Goal: Task Accomplishment & Management: Manage account settings

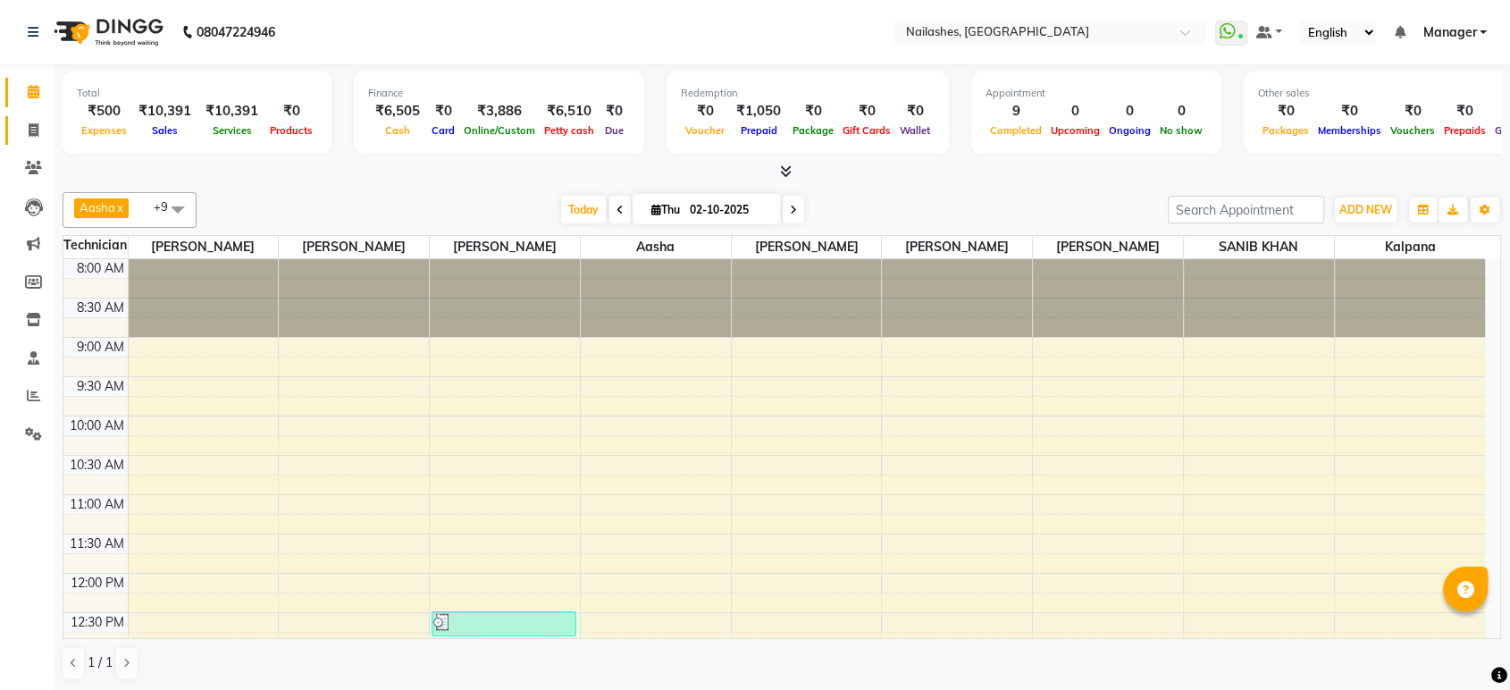
drag, startPoint x: 23, startPoint y: 117, endPoint x: 39, endPoint y: 135, distance: 24.0
click at [23, 117] on link "Invoice" at bounding box center [26, 130] width 43 height 29
select select "service"
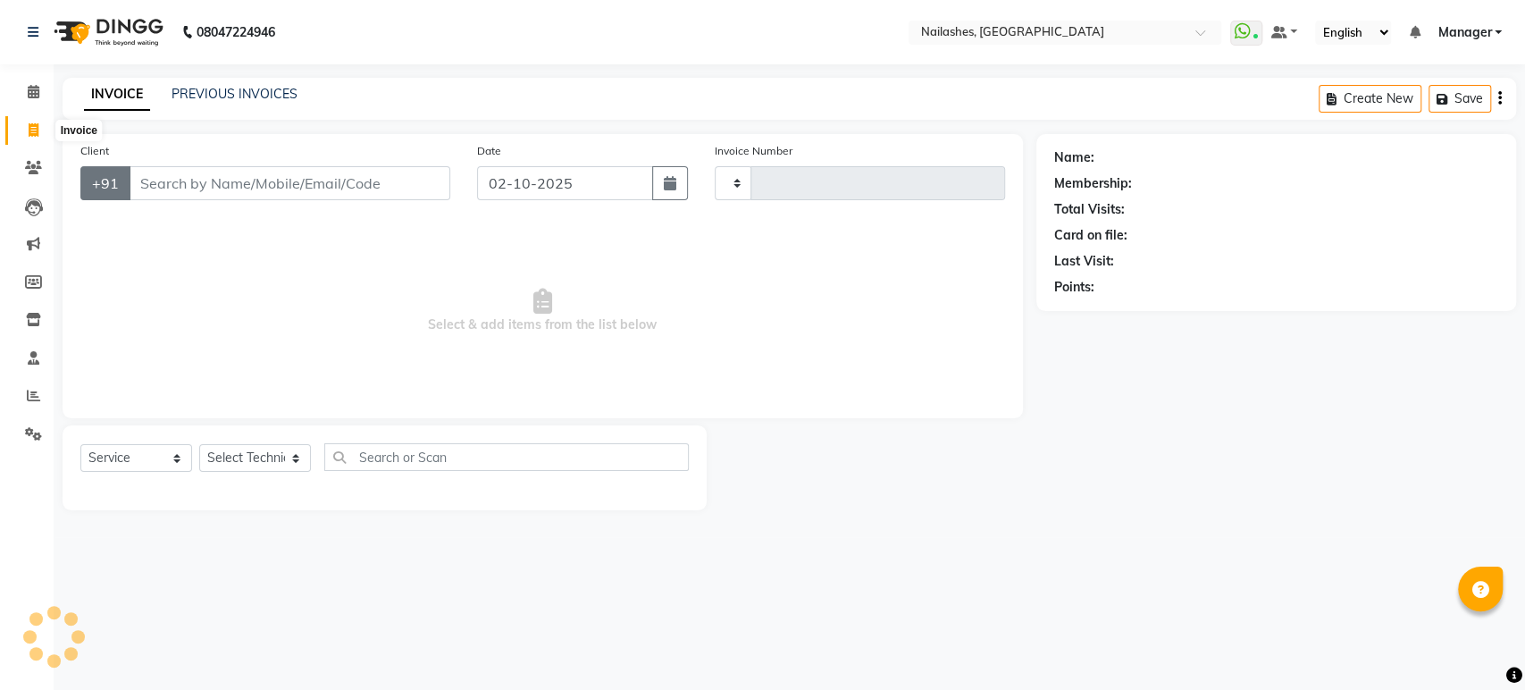
type input "1981"
select select "4251"
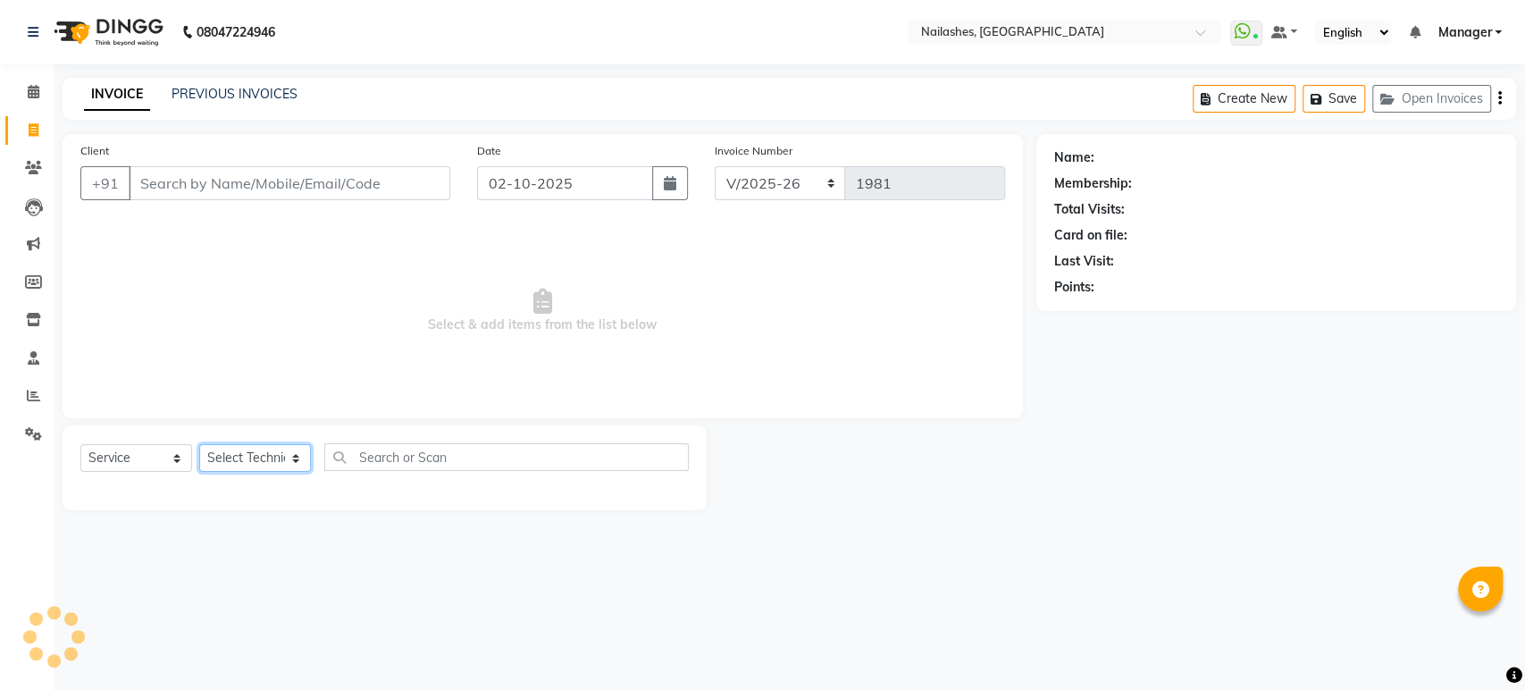
click at [280, 459] on select "Select Technician" at bounding box center [255, 458] width 112 height 28
click at [293, 455] on select "Select Technician" at bounding box center [255, 458] width 112 height 28
click at [293, 453] on select "Select Technician [PERSON_NAME] [PERSON_NAME] [PERSON_NAME] Manager Rehbar [PER…" at bounding box center [255, 458] width 112 height 28
select select "80924"
click at [199, 444] on select "Select Technician [PERSON_NAME] [PERSON_NAME] [PERSON_NAME] Manager Rehbar [PER…" at bounding box center [255, 458] width 112 height 28
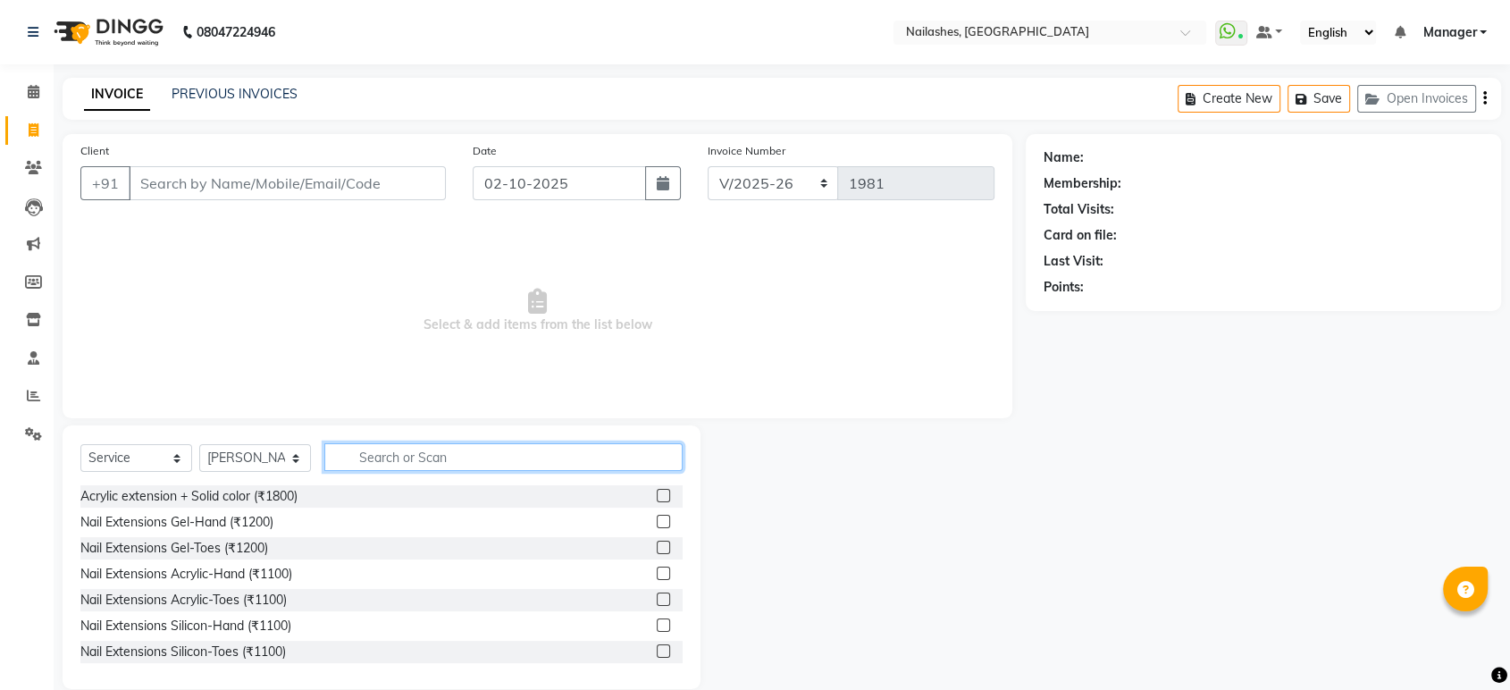
click at [409, 460] on input "text" at bounding box center [503, 457] width 358 height 28
type input "acr"
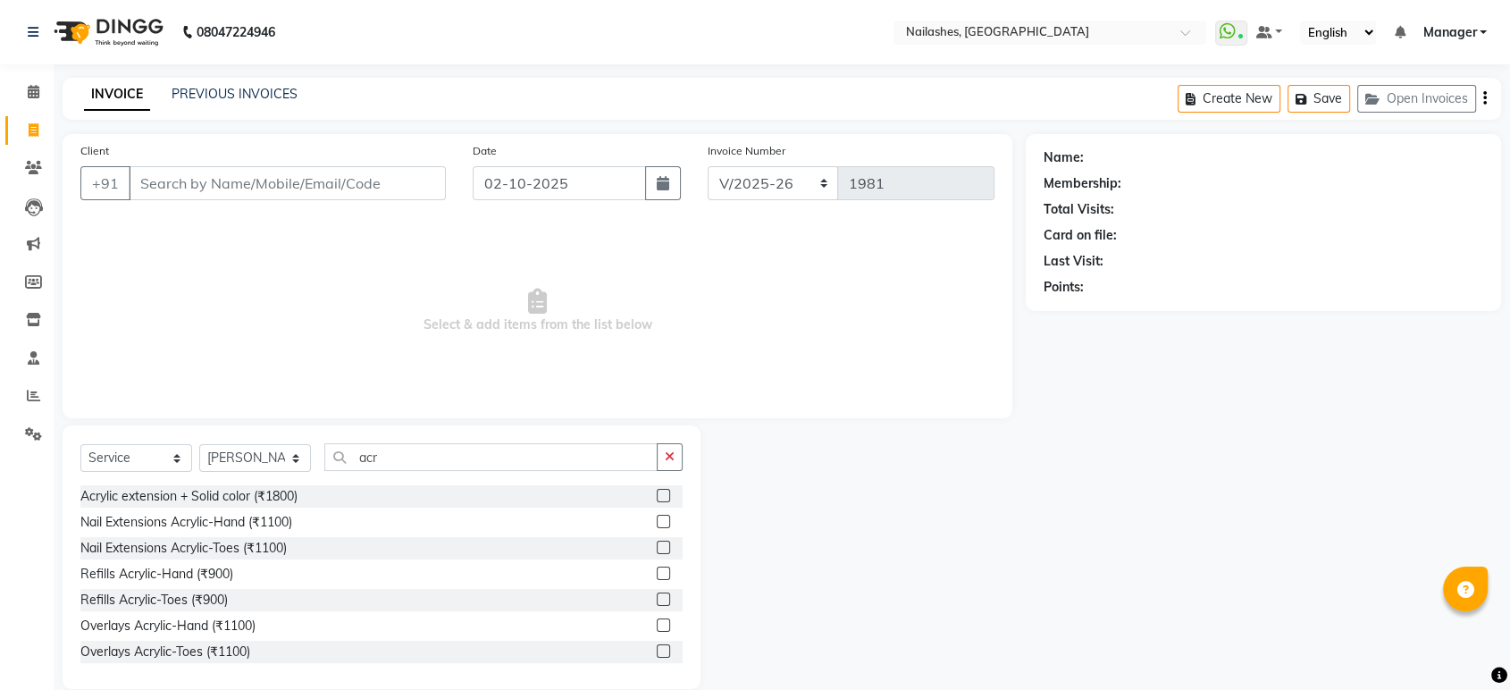
click at [656, 514] on label at bounding box center [662, 520] width 13 height 13
click at [656, 516] on input "checkbox" at bounding box center [662, 522] width 12 height 12
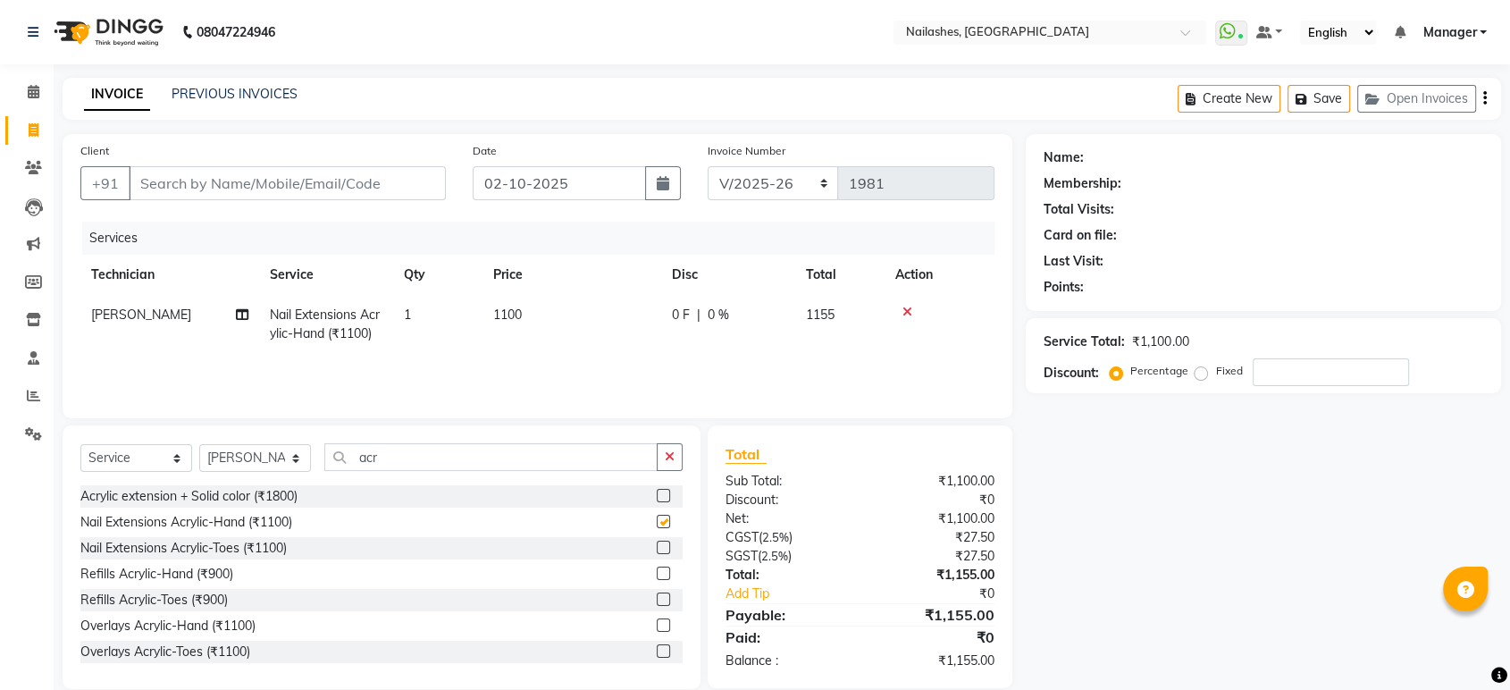
checkbox input "false"
click at [572, 457] on input "acr" at bounding box center [490, 457] width 333 height 28
type input "a"
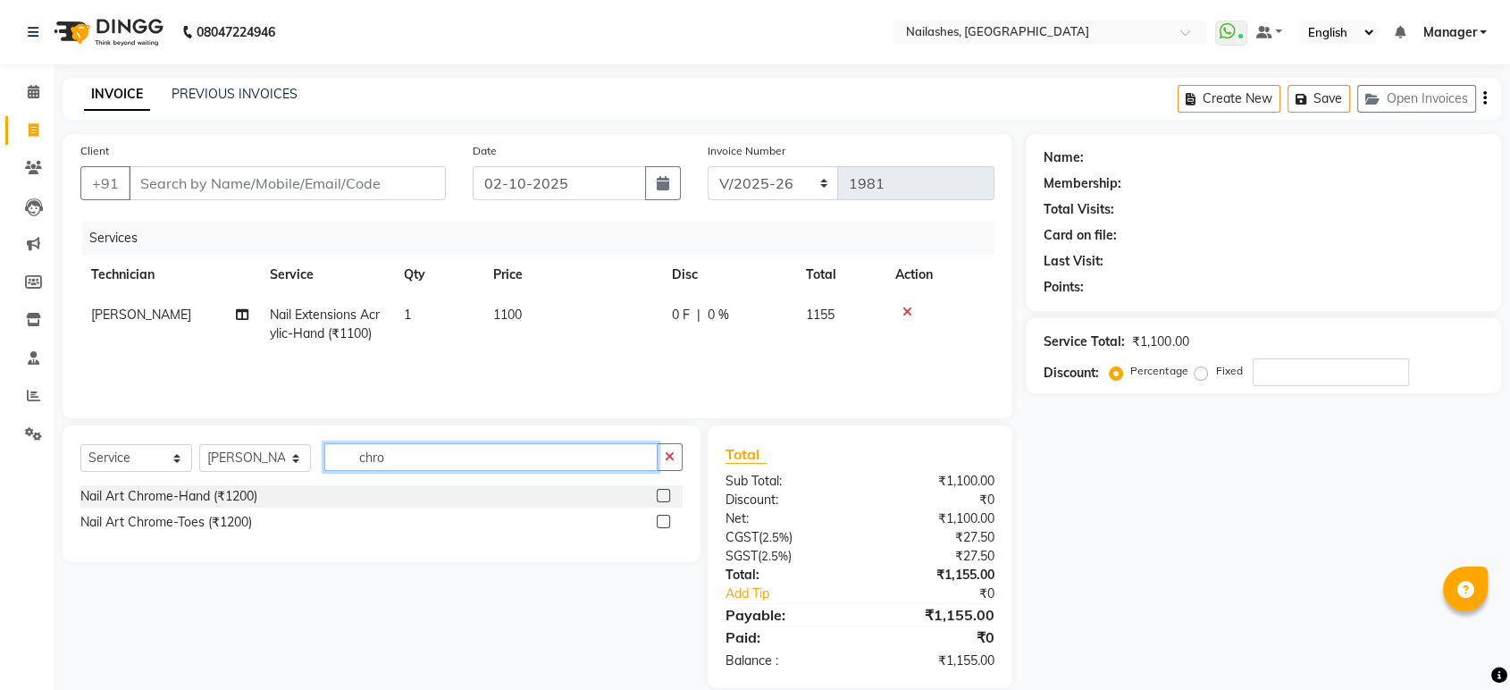
type input "chro"
click at [659, 491] on label at bounding box center [662, 495] width 13 height 13
click at [659, 491] on input "checkbox" at bounding box center [662, 496] width 12 height 12
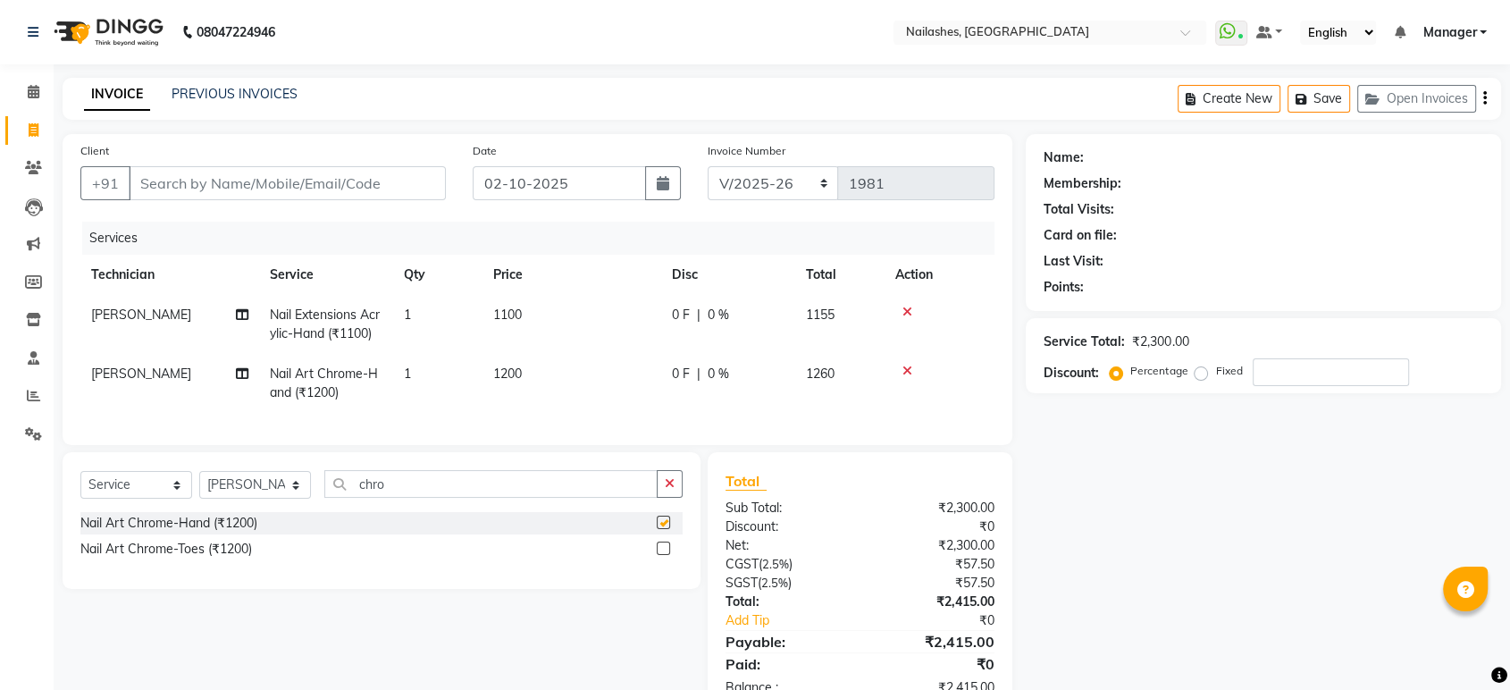
checkbox input "false"
click at [345, 175] on input "Client" at bounding box center [287, 183] width 317 height 34
type input "9"
type input "0"
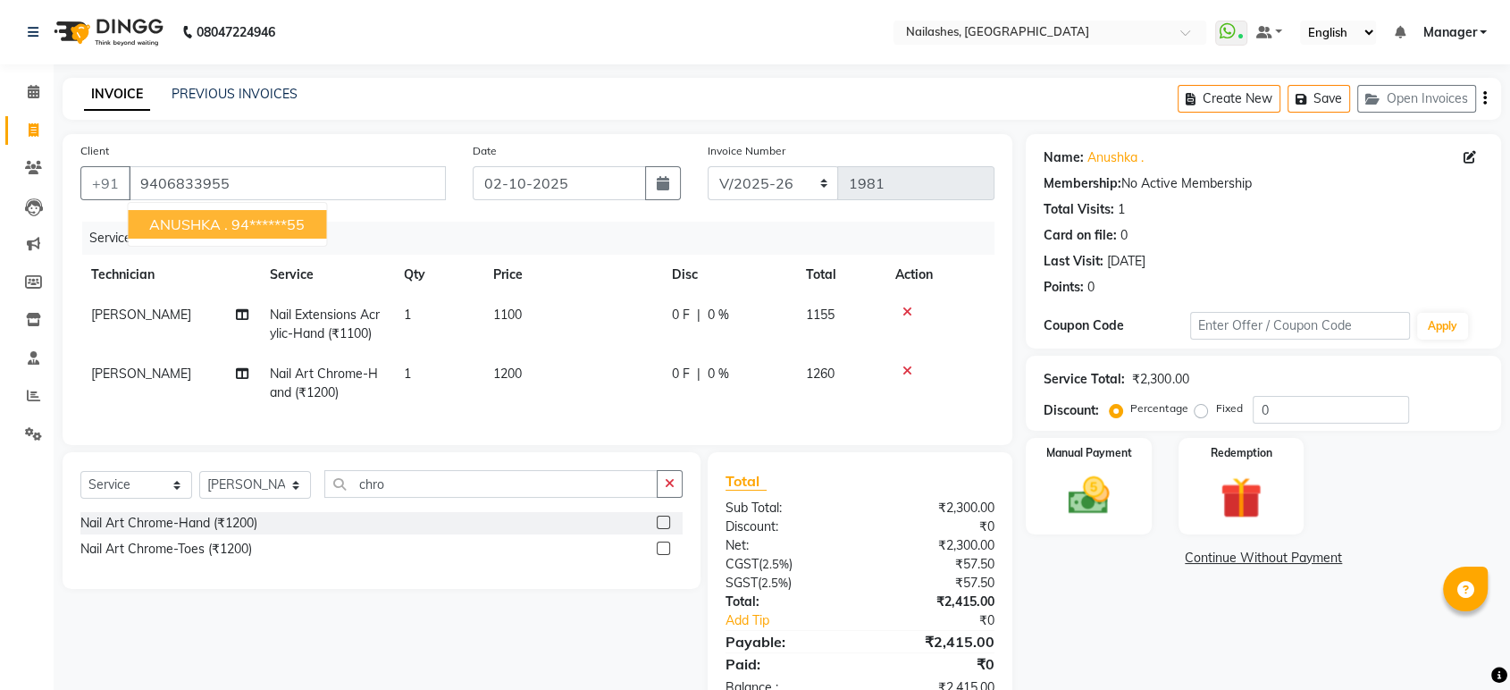
click at [228, 234] on button "ANUSHKA . 94******55" at bounding box center [227, 224] width 198 height 29
type input "94******55"
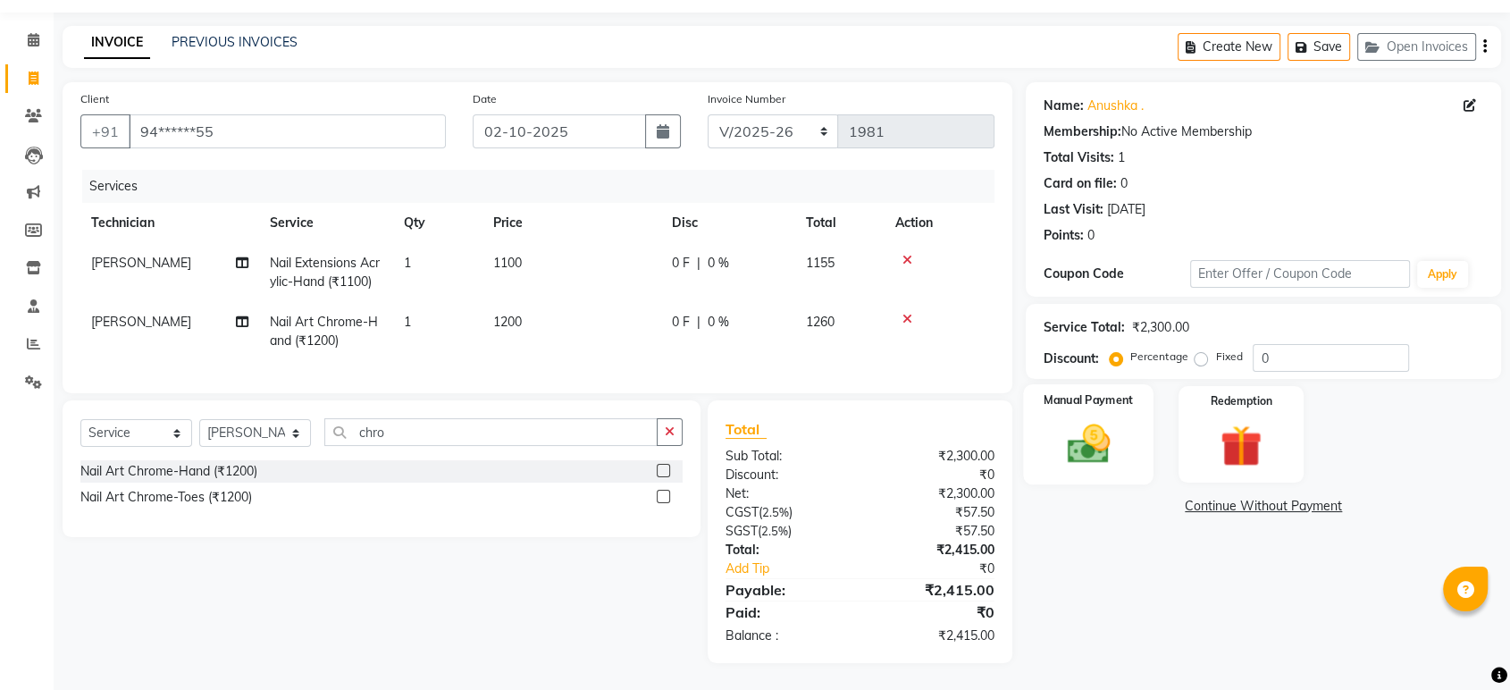
click at [1061, 404] on div "Manual Payment" at bounding box center [1089, 434] width 130 height 100
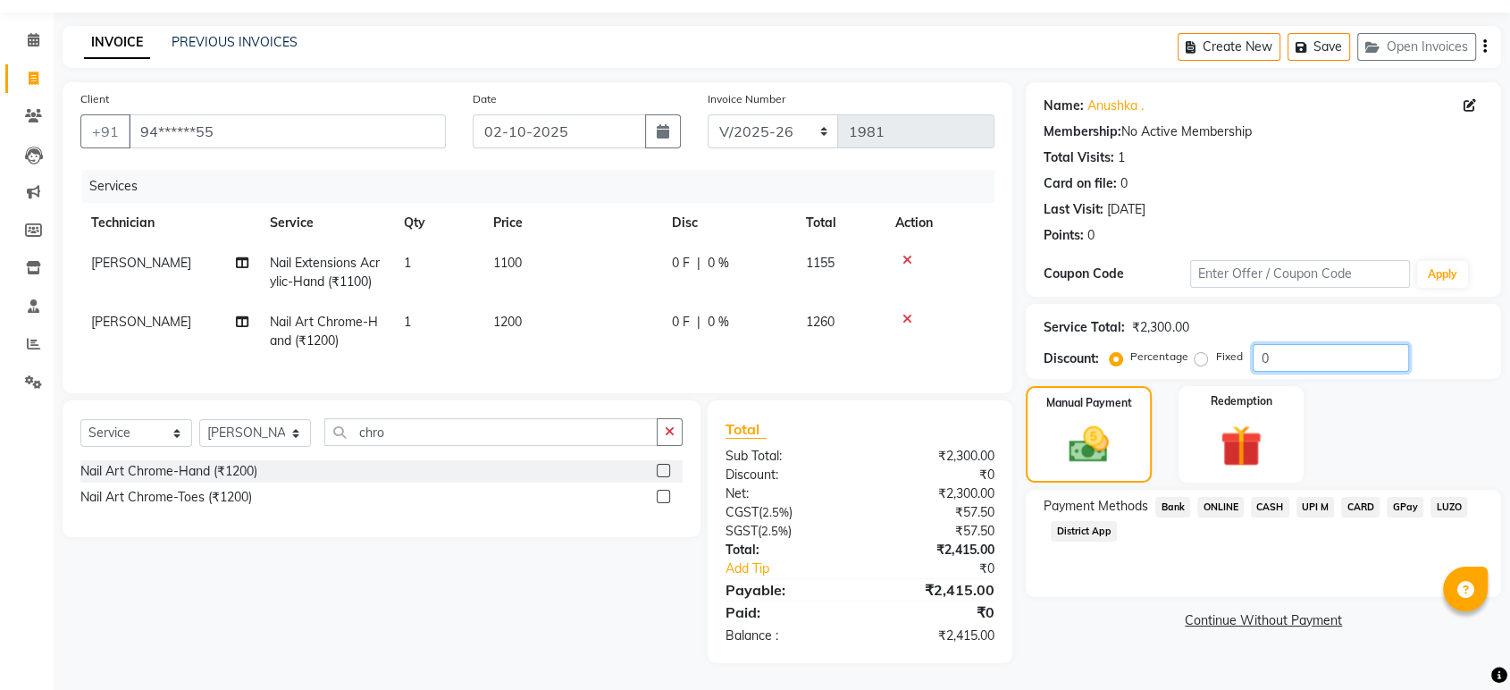
click at [1287, 344] on input "0" at bounding box center [1330, 358] width 156 height 28
type input "5"
type input "7"
click at [1201, 498] on span "ONLINE" at bounding box center [1220, 507] width 46 height 21
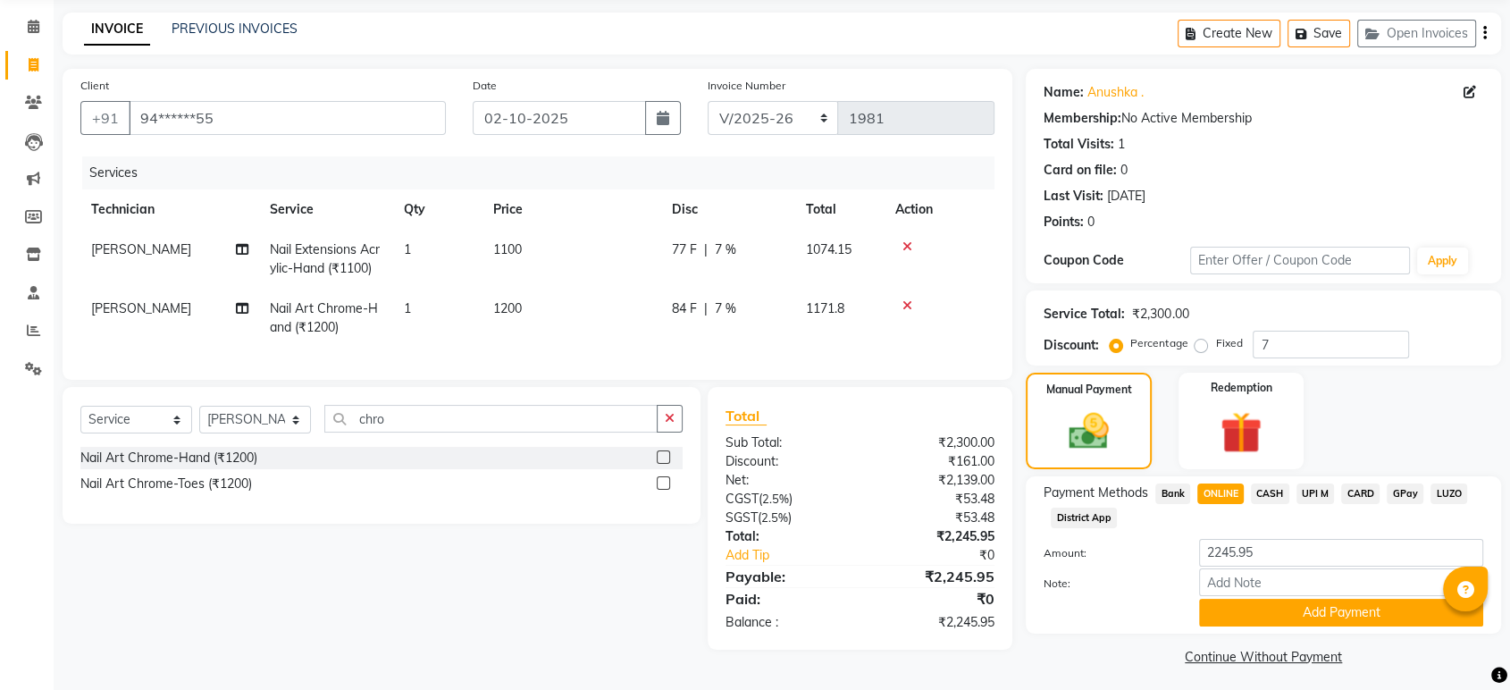
scroll to position [71, 0]
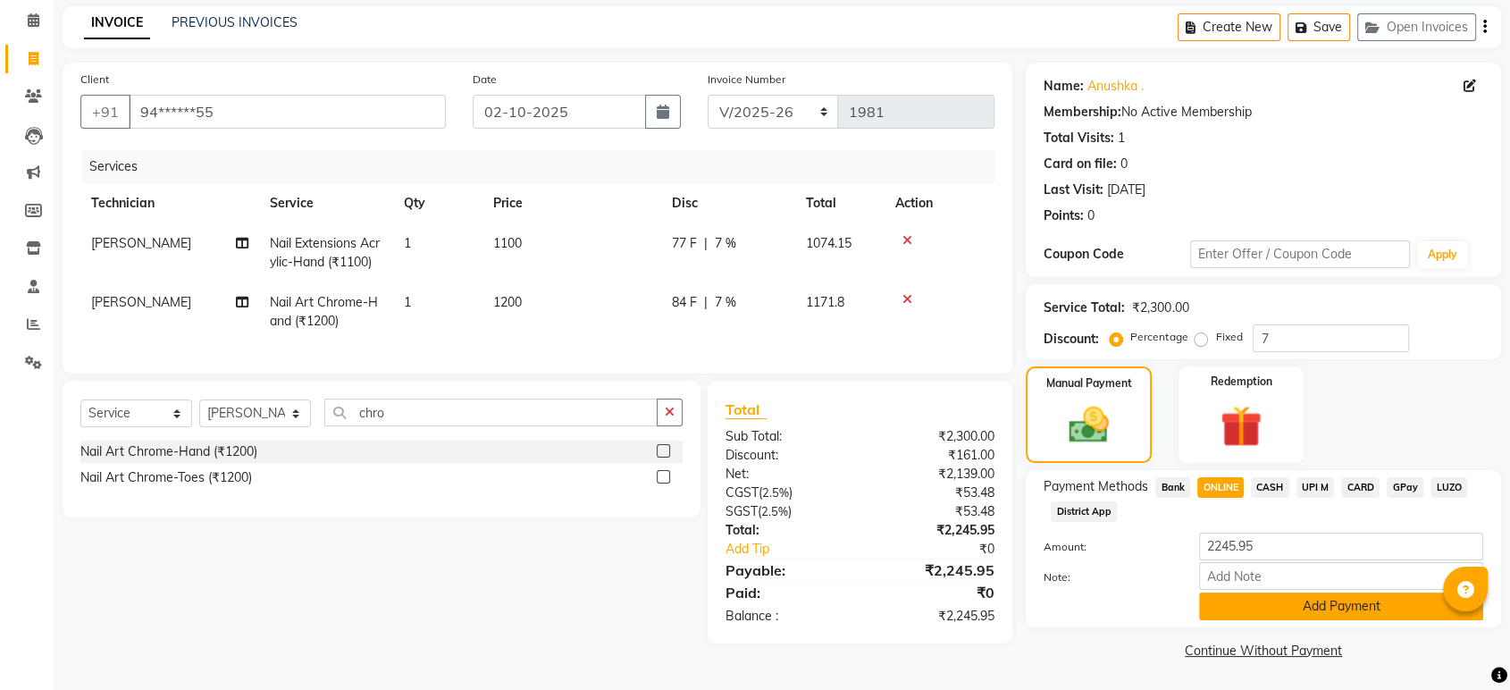
click at [1228, 607] on button "Add Payment" at bounding box center [1341, 606] width 284 height 28
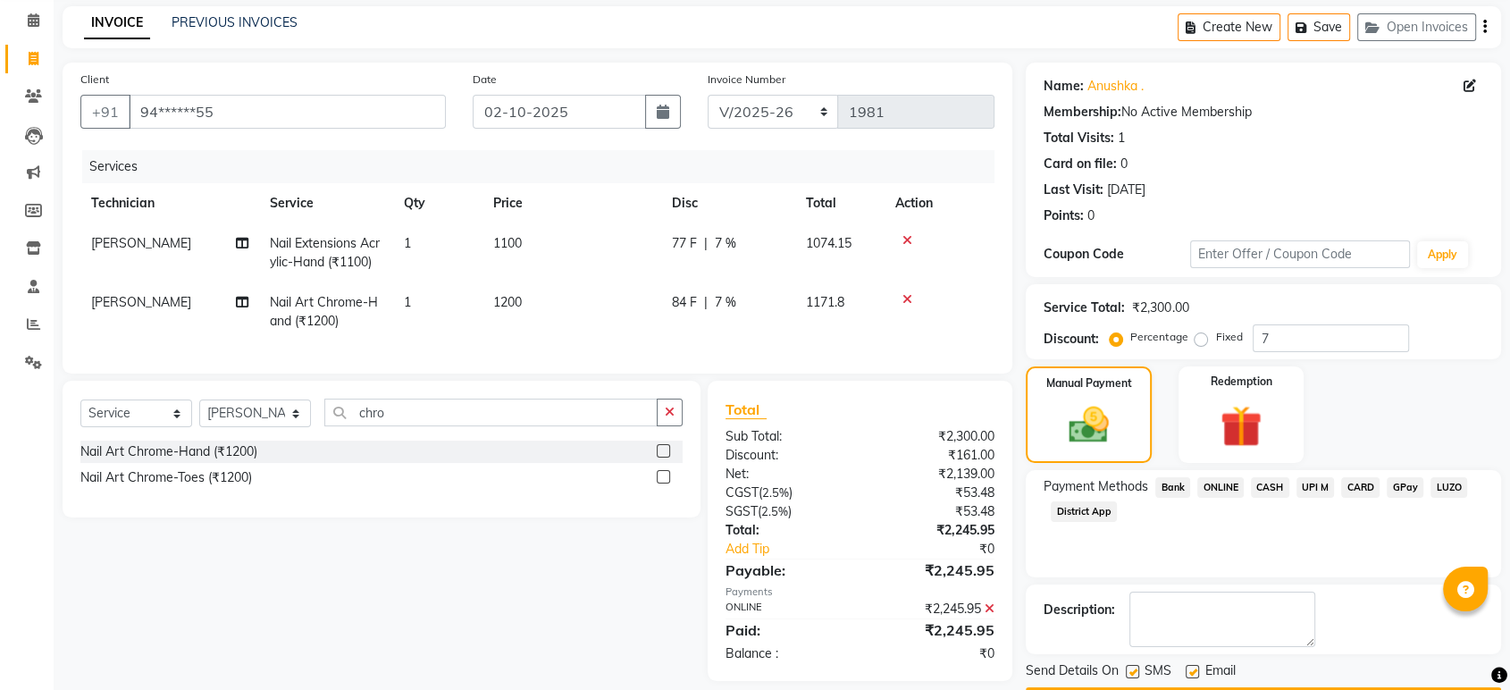
scroll to position [121, 0]
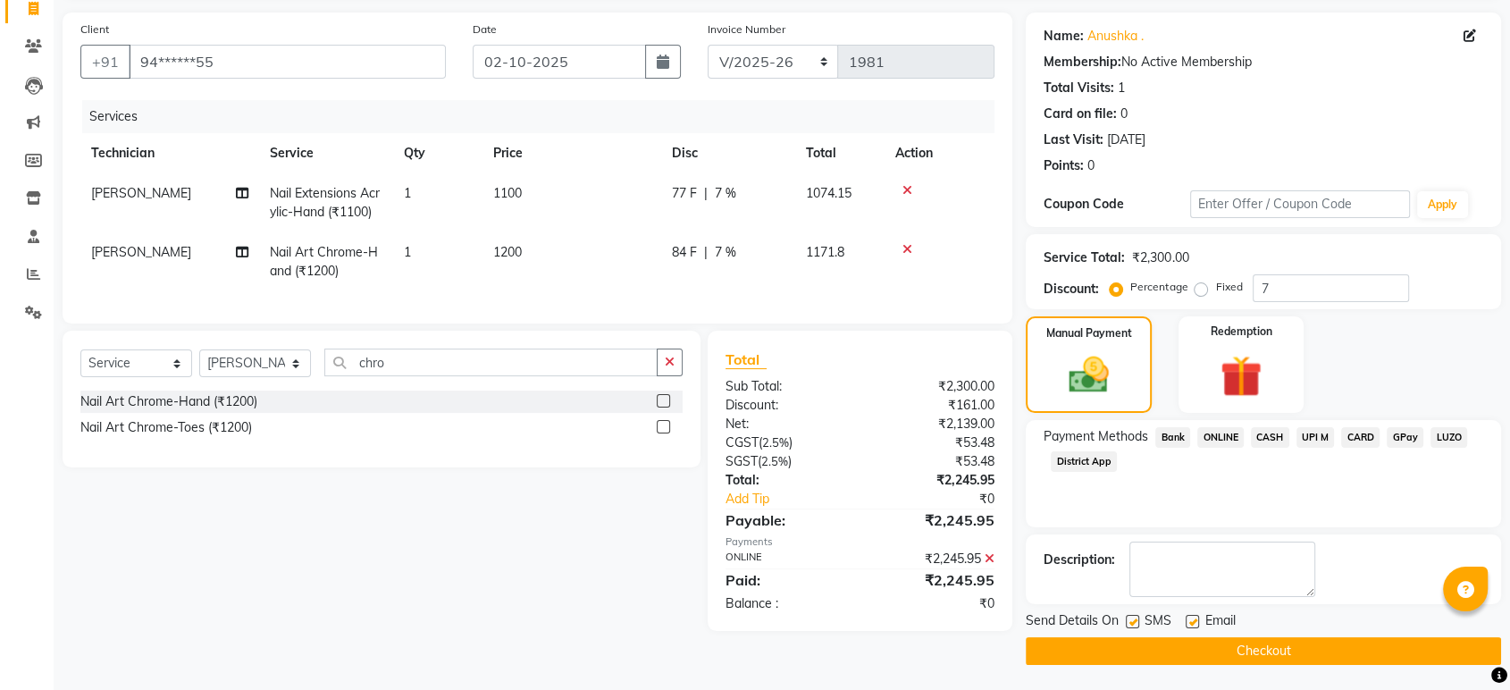
click at [1218, 654] on button "Checkout" at bounding box center [1262, 651] width 475 height 28
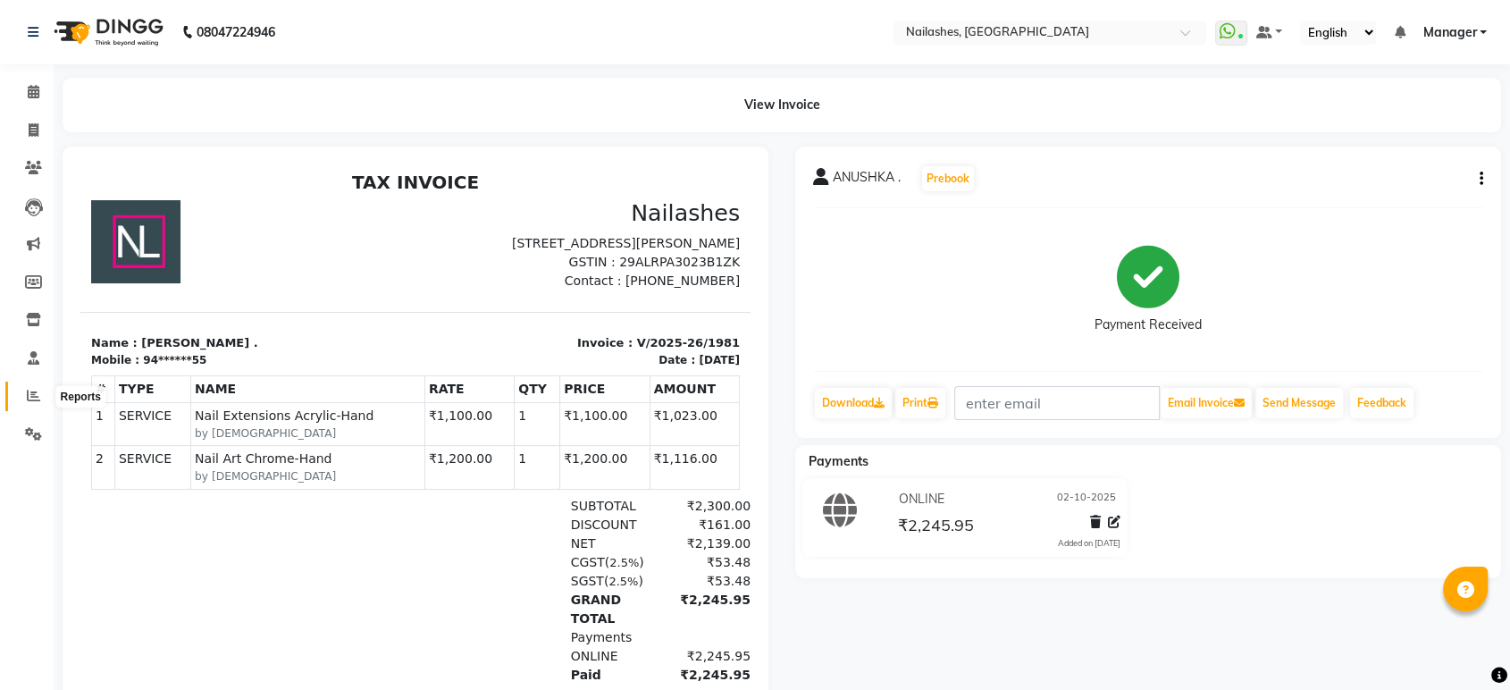
click at [37, 387] on span at bounding box center [33, 396] width 31 height 21
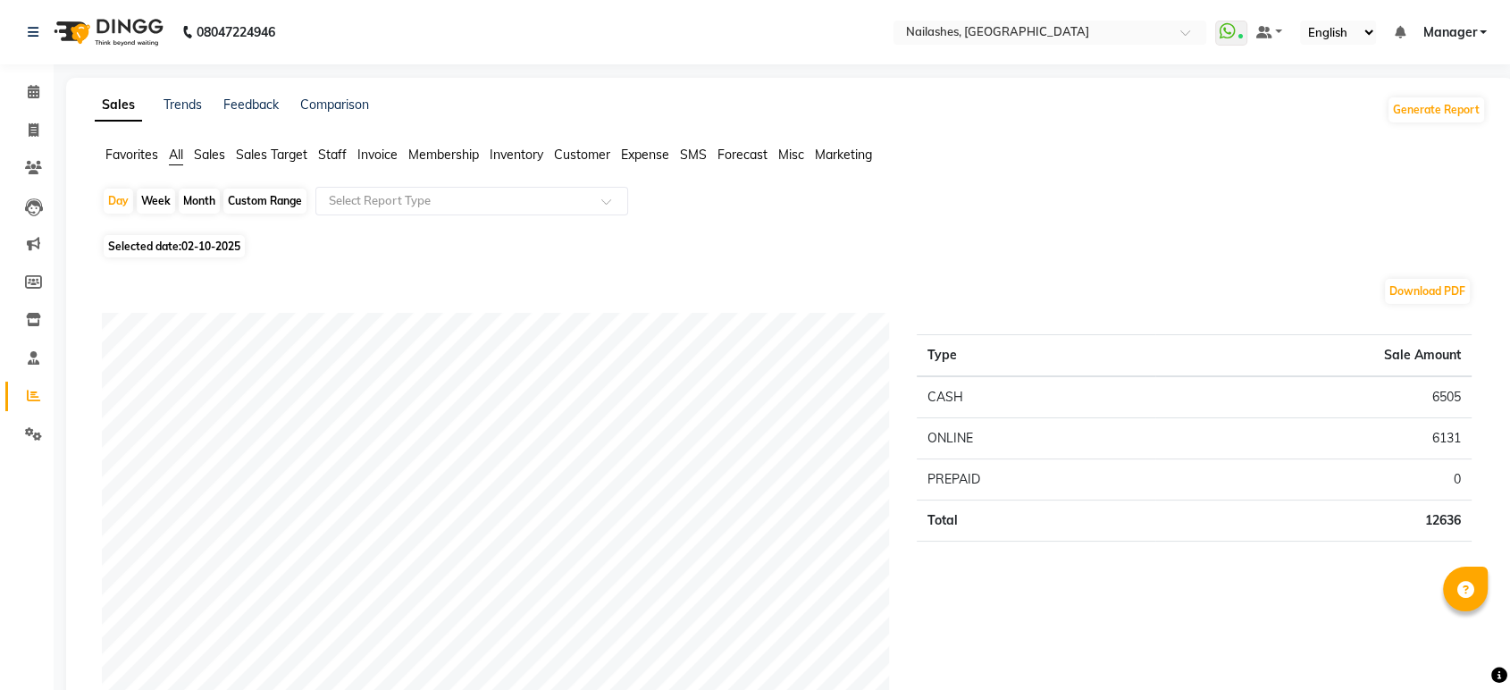
click at [327, 154] on span "Staff" at bounding box center [332, 154] width 29 height 16
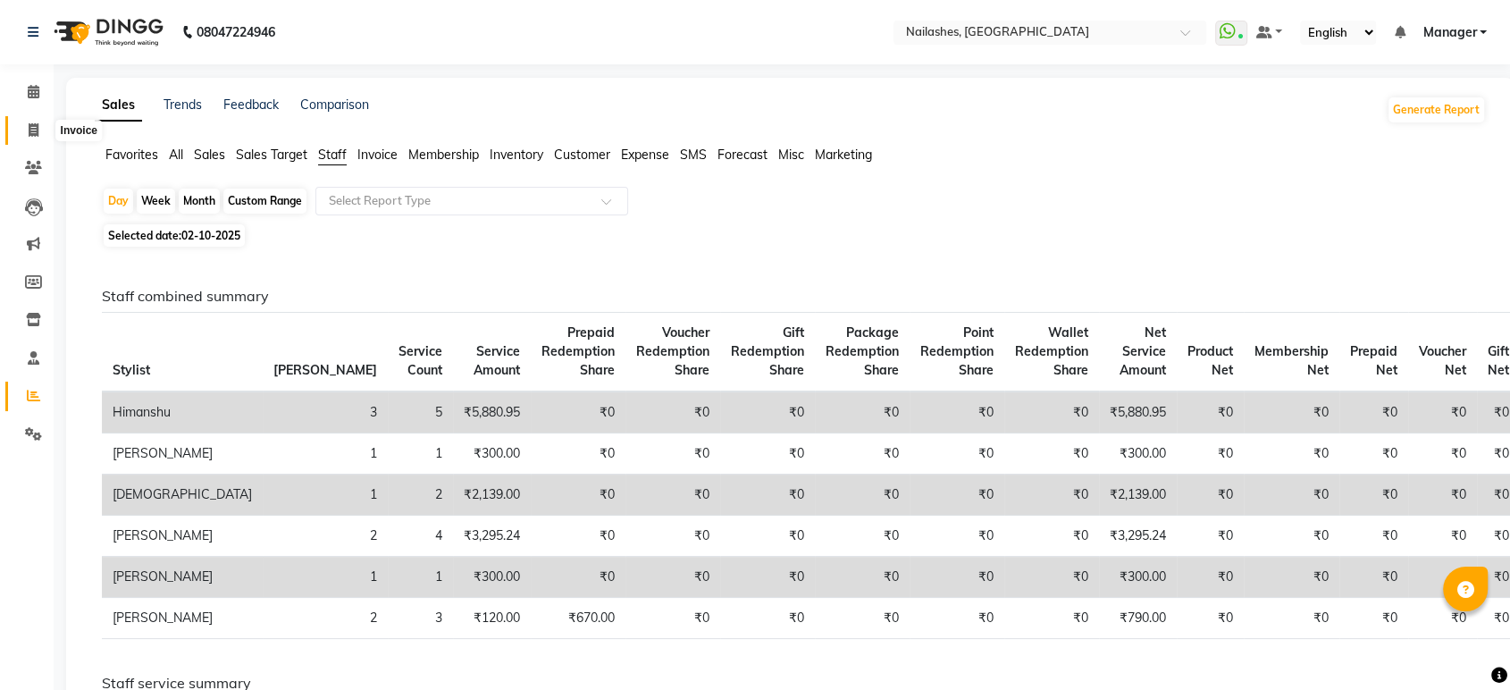
click at [35, 123] on icon at bounding box center [34, 129] width 10 height 13
select select "service"
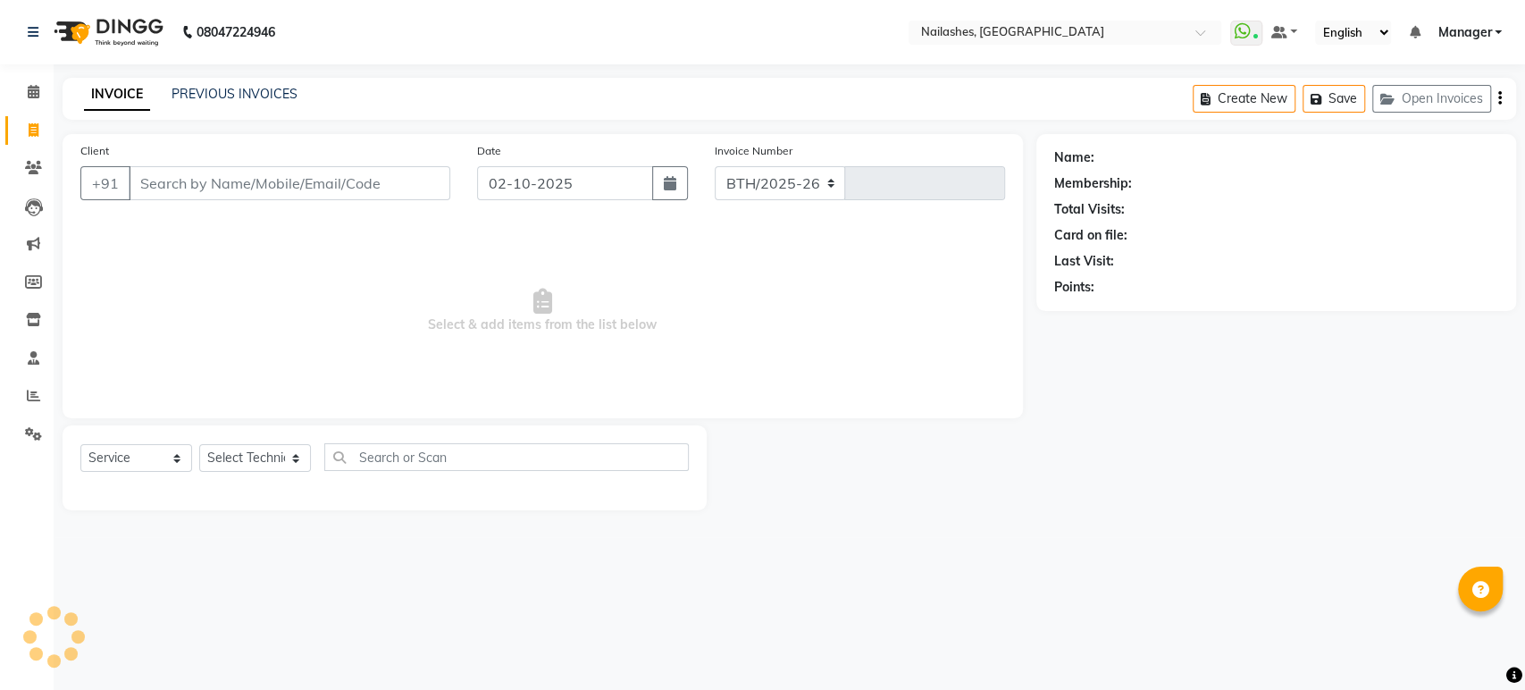
select select "4251"
type input "1982"
click at [1329, 96] on button "Save" at bounding box center [1333, 99] width 63 height 28
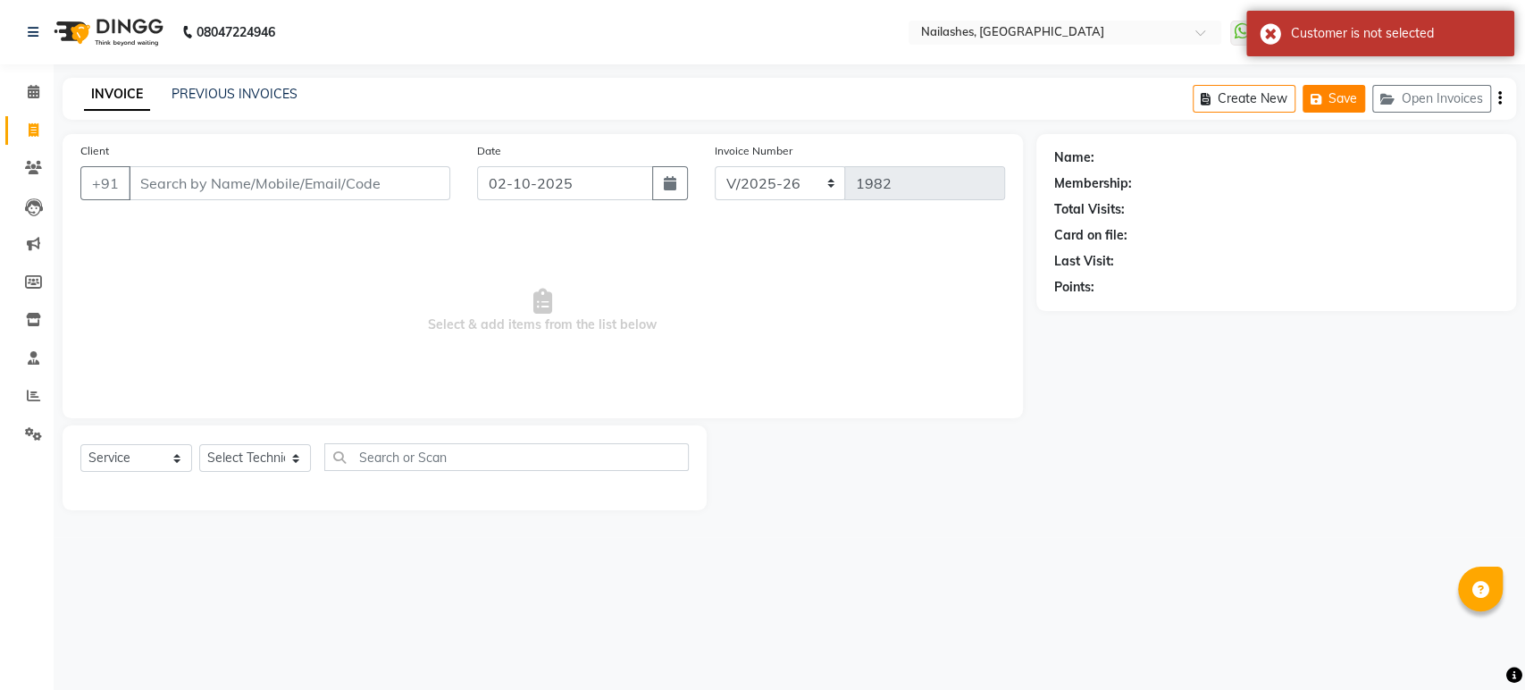
click at [1329, 96] on button "Save" at bounding box center [1333, 99] width 63 height 28
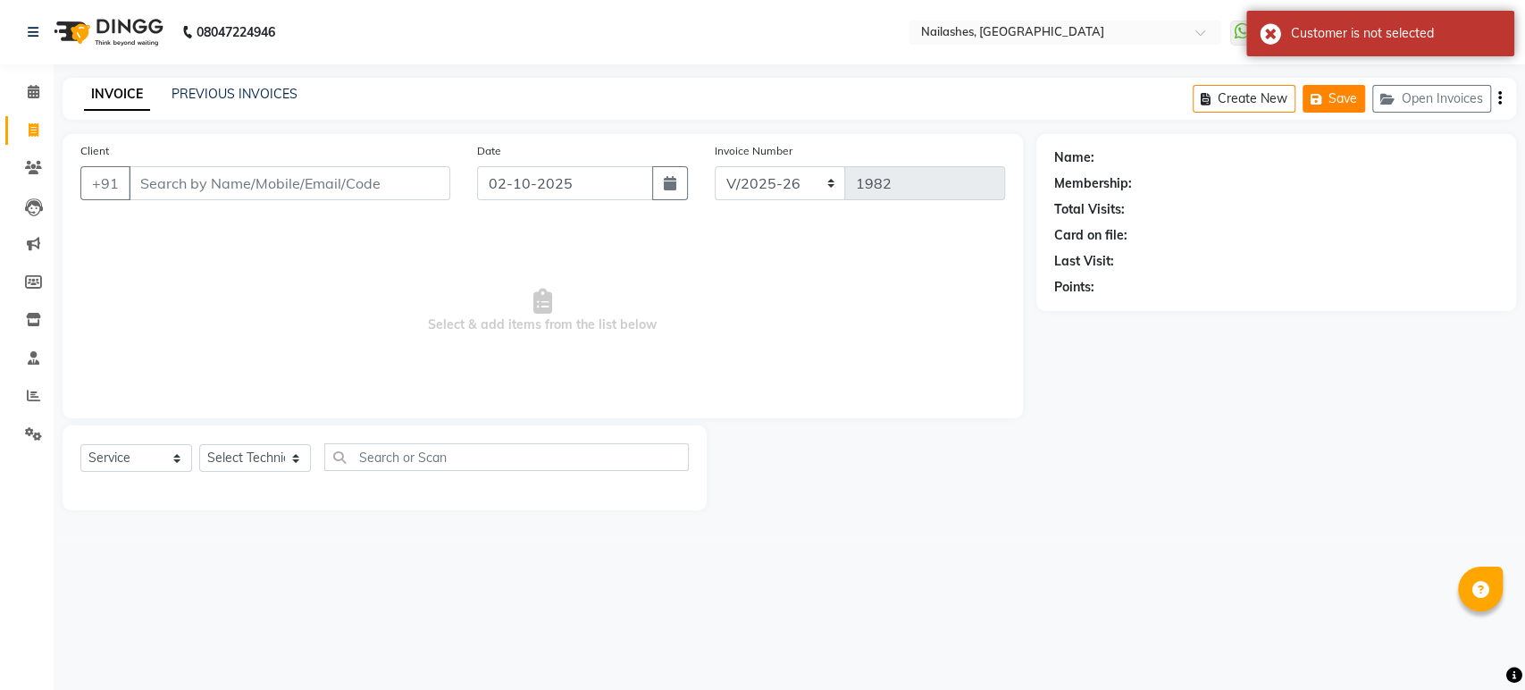
click at [1329, 96] on button "Save" at bounding box center [1333, 99] width 63 height 28
click at [1448, 91] on button "Open Invoices" at bounding box center [1431, 99] width 119 height 28
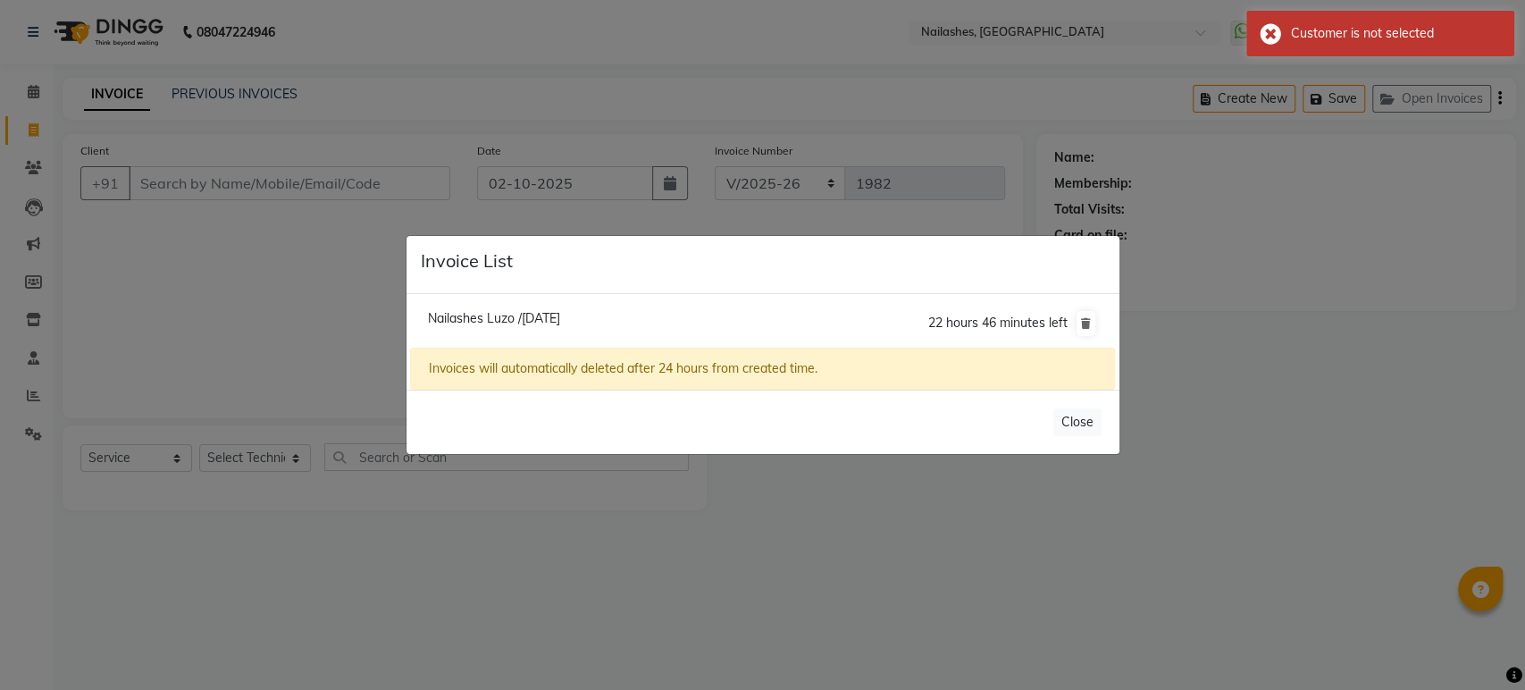
click at [556, 316] on span "Nailashes Luzo /[DATE]" at bounding box center [494, 318] width 132 height 16
type input "88******04"
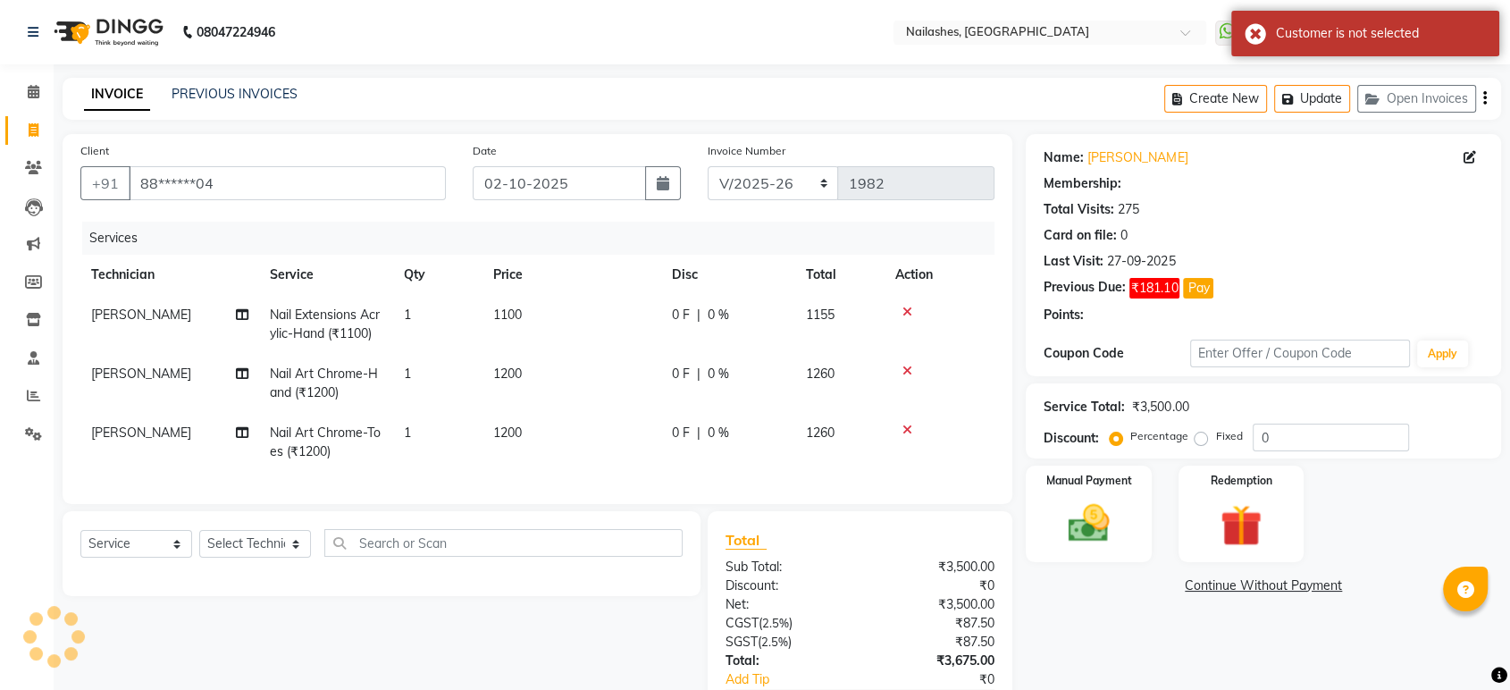
select select "1: Object"
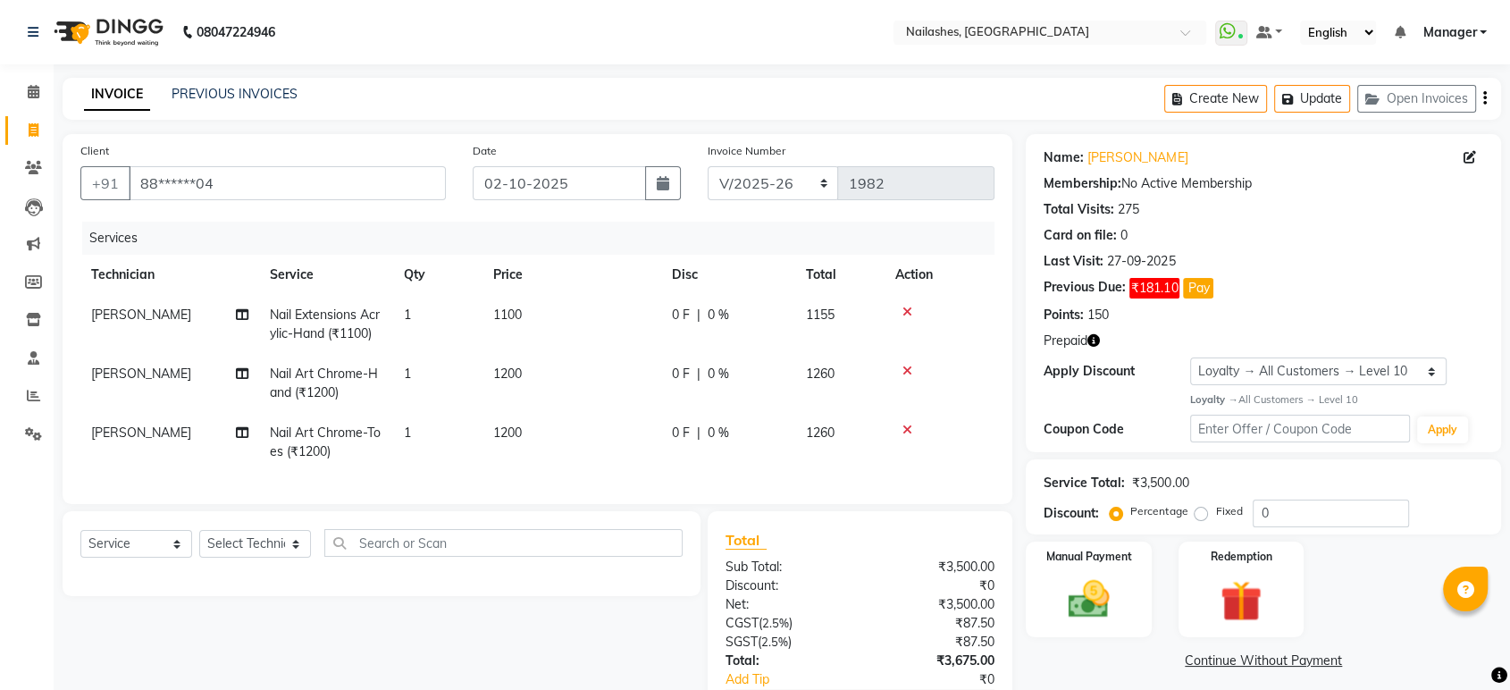
click at [1091, 343] on icon "button" at bounding box center [1093, 340] width 13 height 13
click at [1088, 340] on icon "button" at bounding box center [1093, 340] width 13 height 13
click at [1100, 334] on icon "button" at bounding box center [1093, 340] width 13 height 13
click at [1116, 334] on div "Prepaid" at bounding box center [1262, 340] width 439 height 19
click at [1090, 339] on icon "button" at bounding box center [1093, 340] width 13 height 13
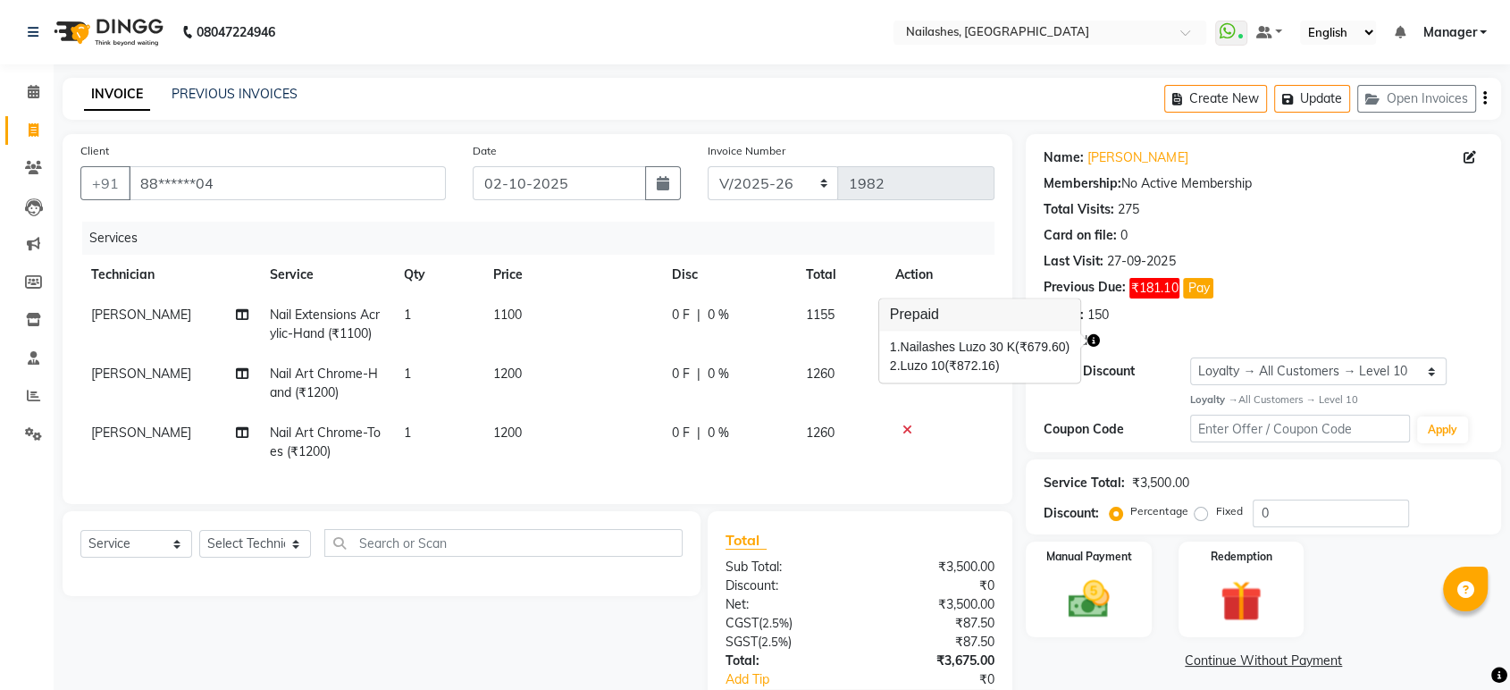
click at [1090, 339] on icon "button" at bounding box center [1093, 340] width 13 height 13
click at [16, 386] on link "Reports" at bounding box center [26, 395] width 43 height 29
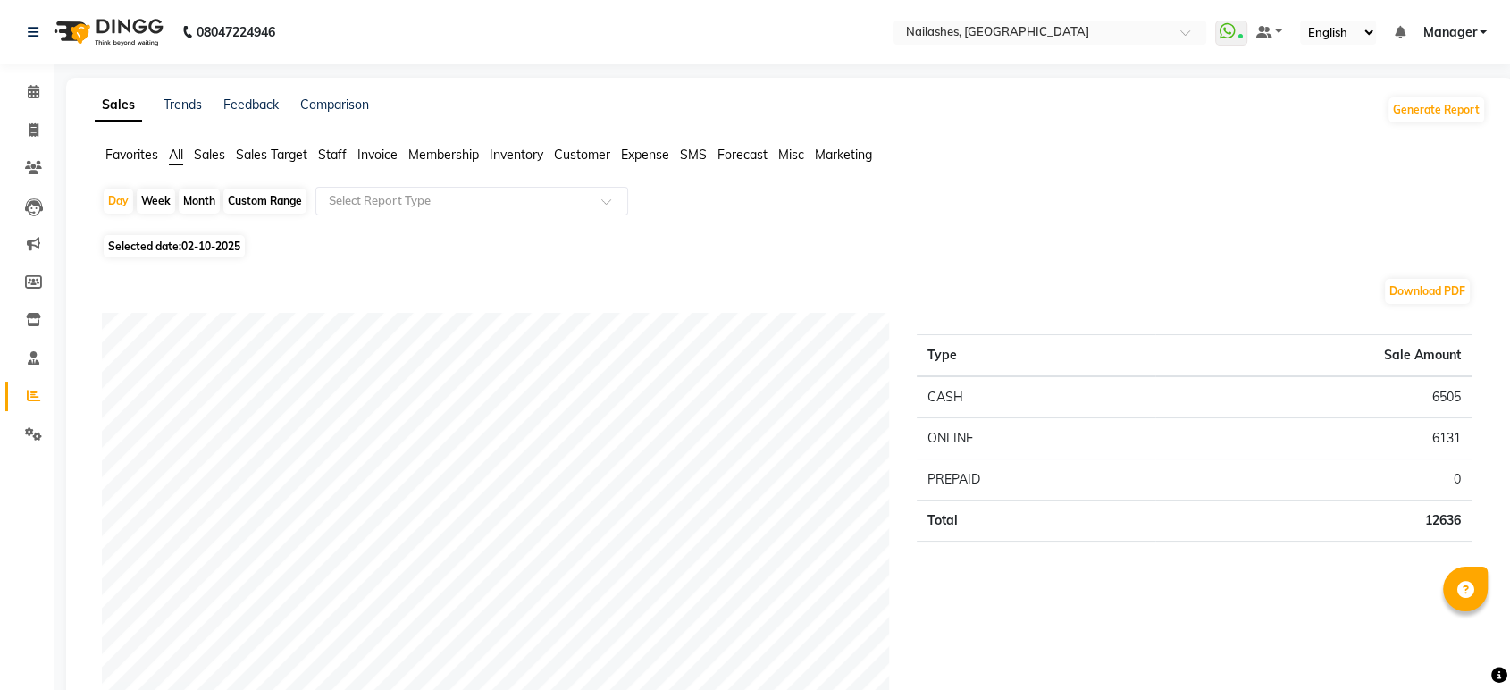
click at [336, 157] on span "Staff" at bounding box center [332, 154] width 29 height 16
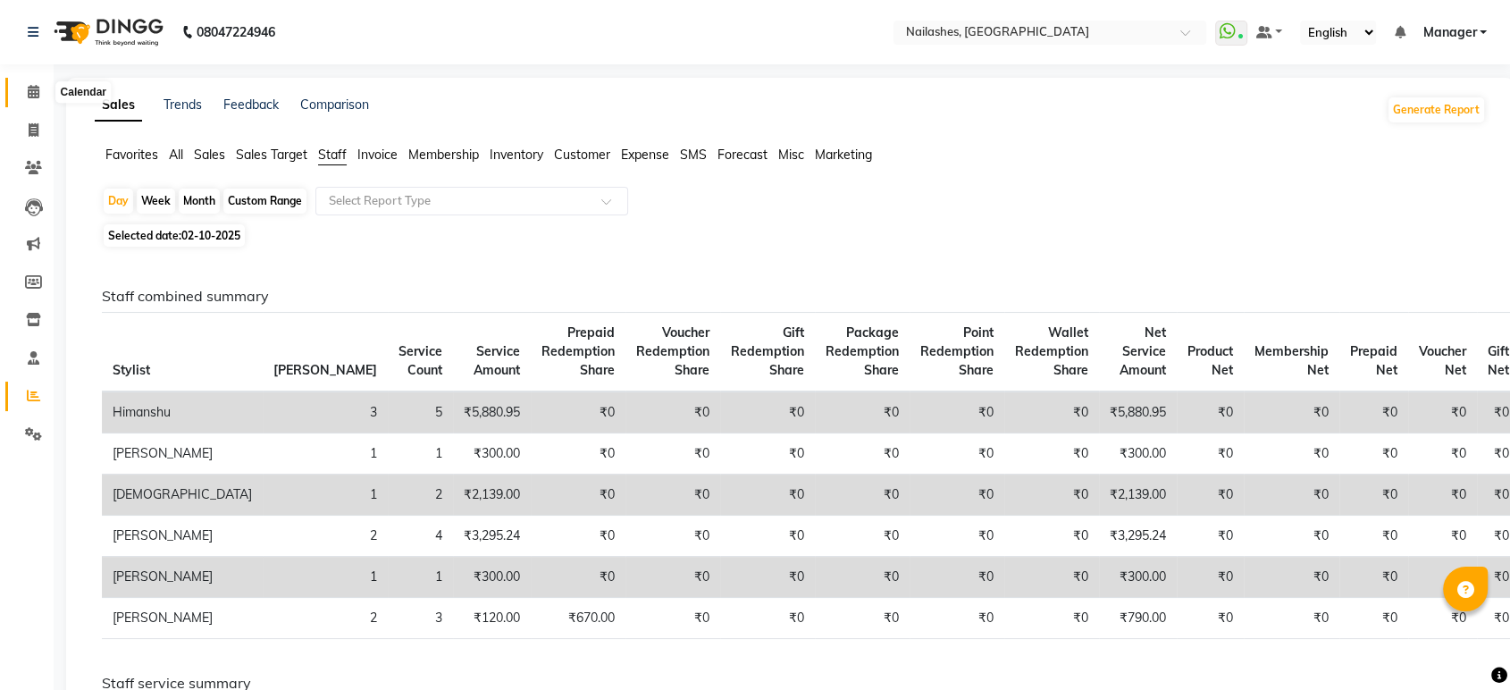
click at [38, 91] on icon at bounding box center [34, 91] width 12 height 13
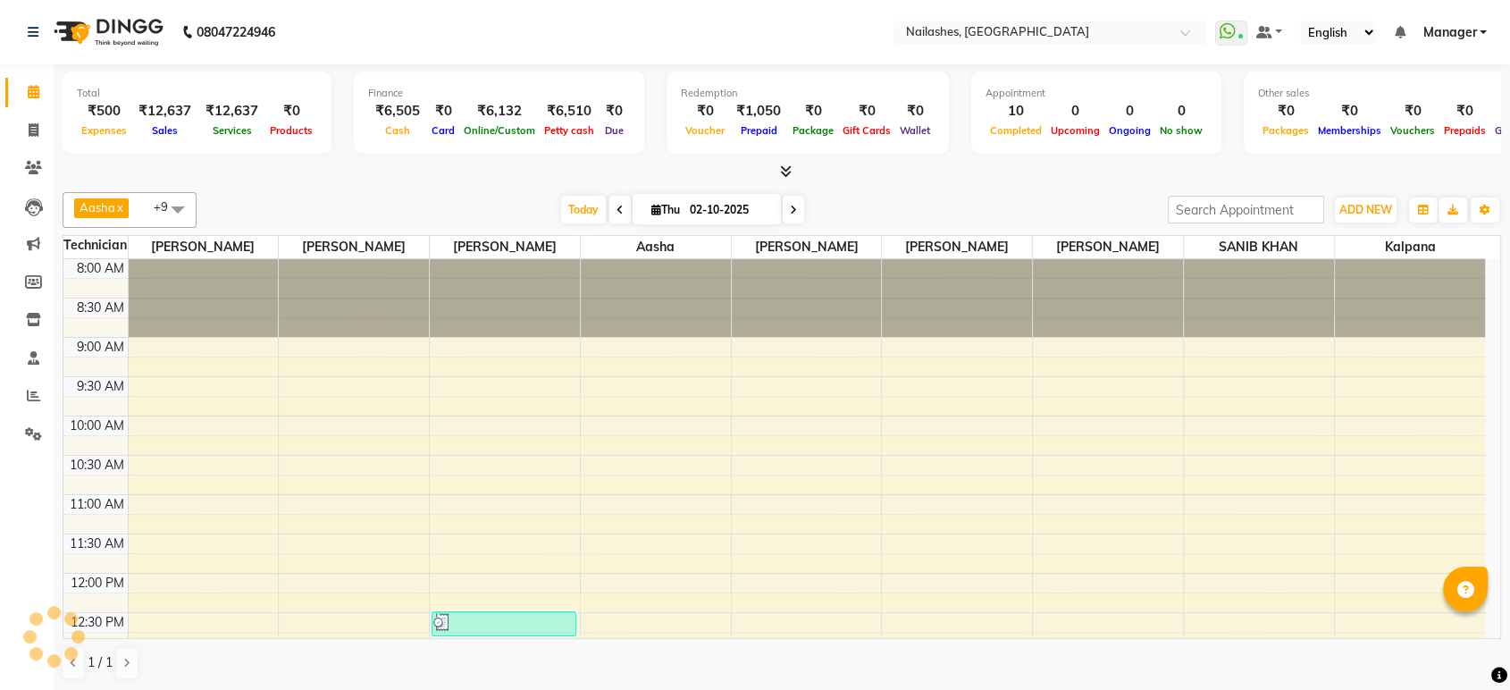
scroll to position [637, 0]
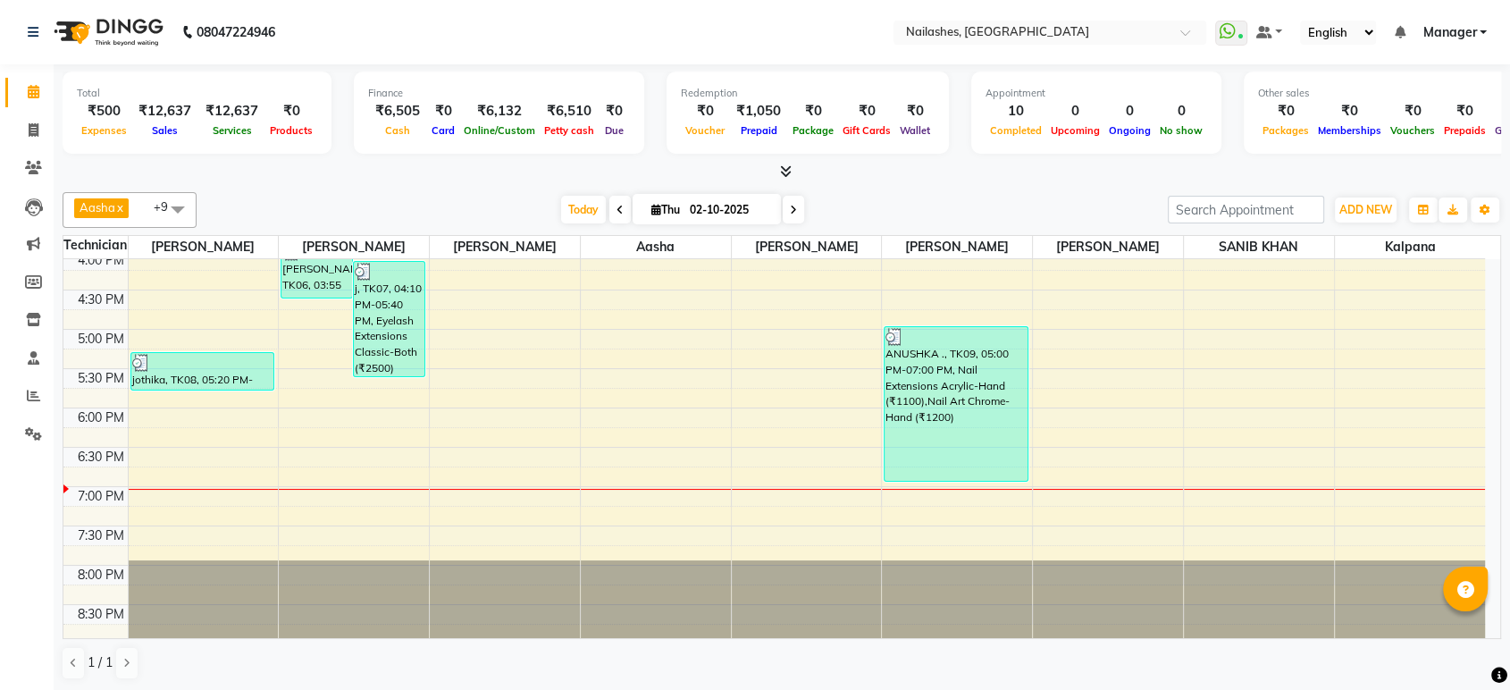
click at [279, 175] on div at bounding box center [782, 172] width 1438 height 19
click at [32, 133] on icon at bounding box center [34, 129] width 10 height 13
select select "service"
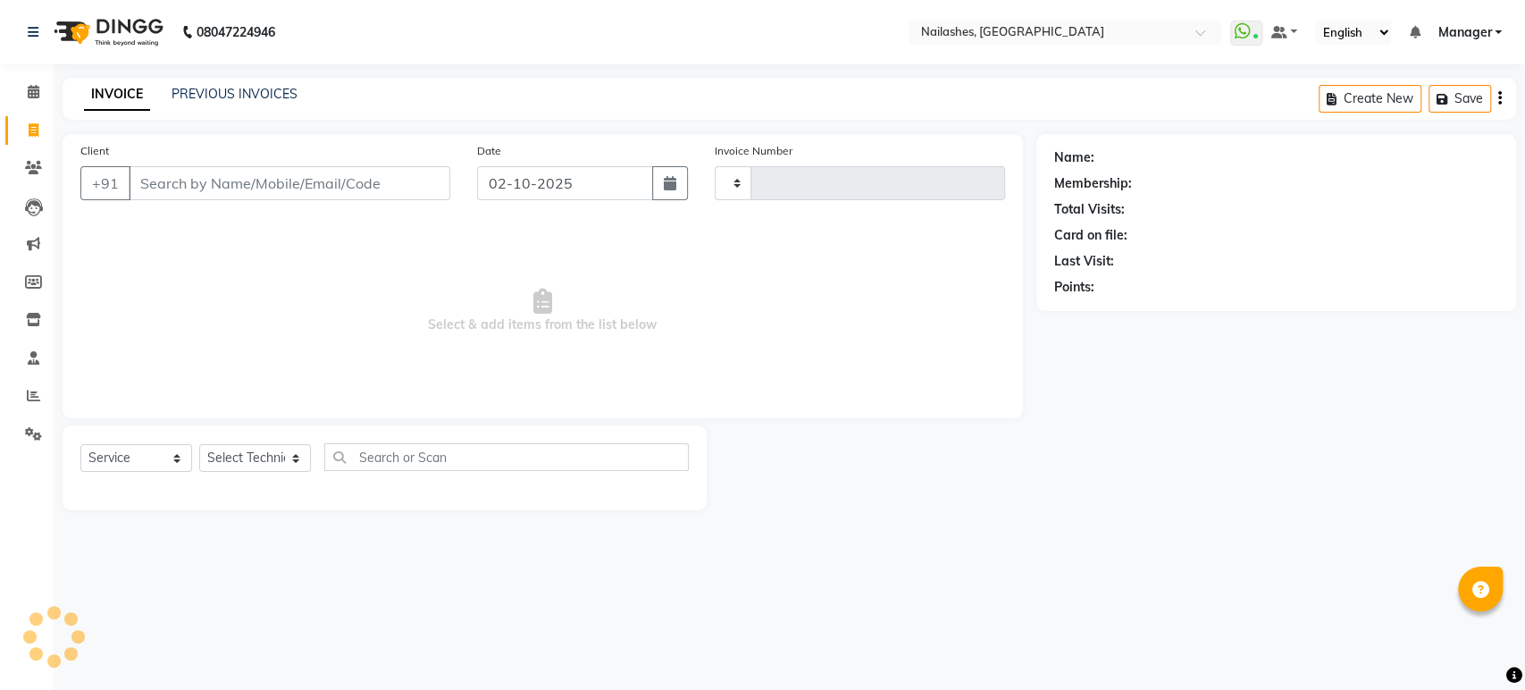
type input "1982"
select select "4251"
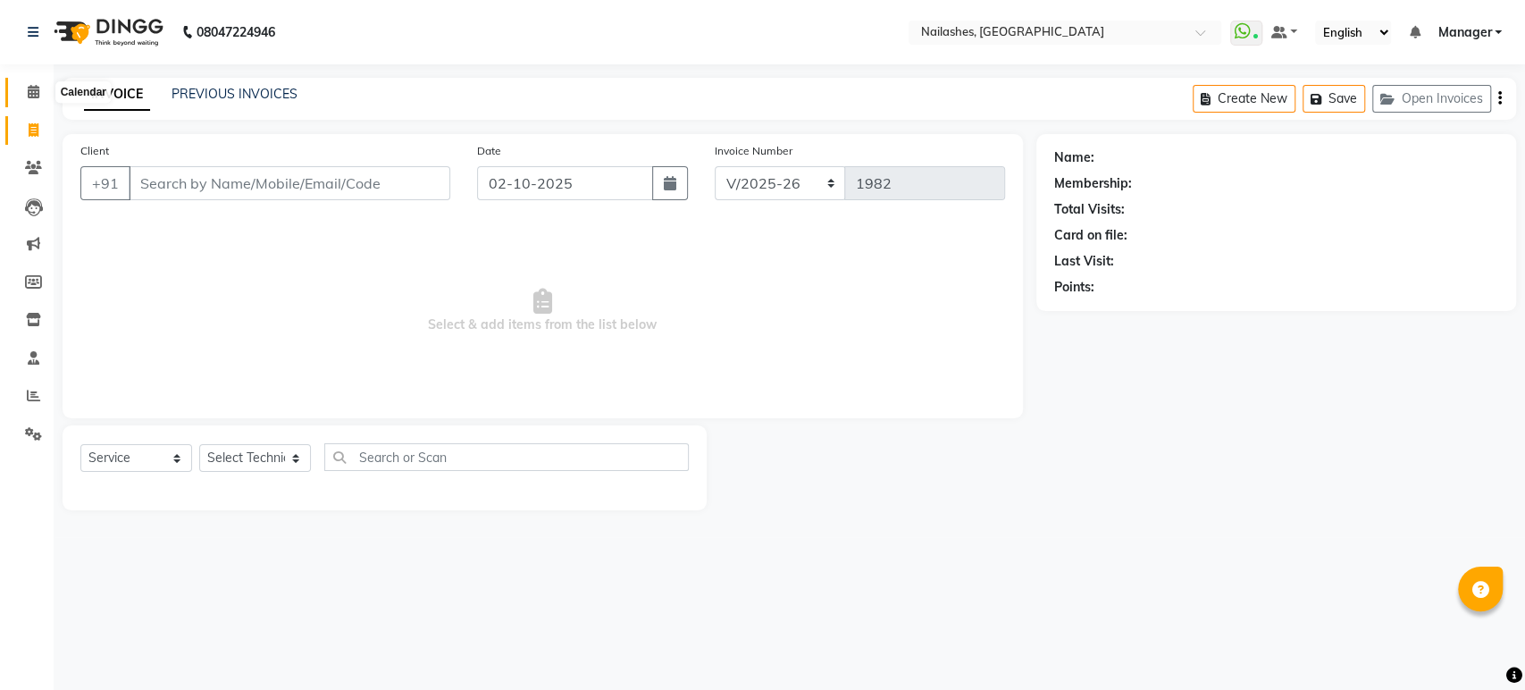
click at [29, 98] on icon at bounding box center [34, 91] width 12 height 13
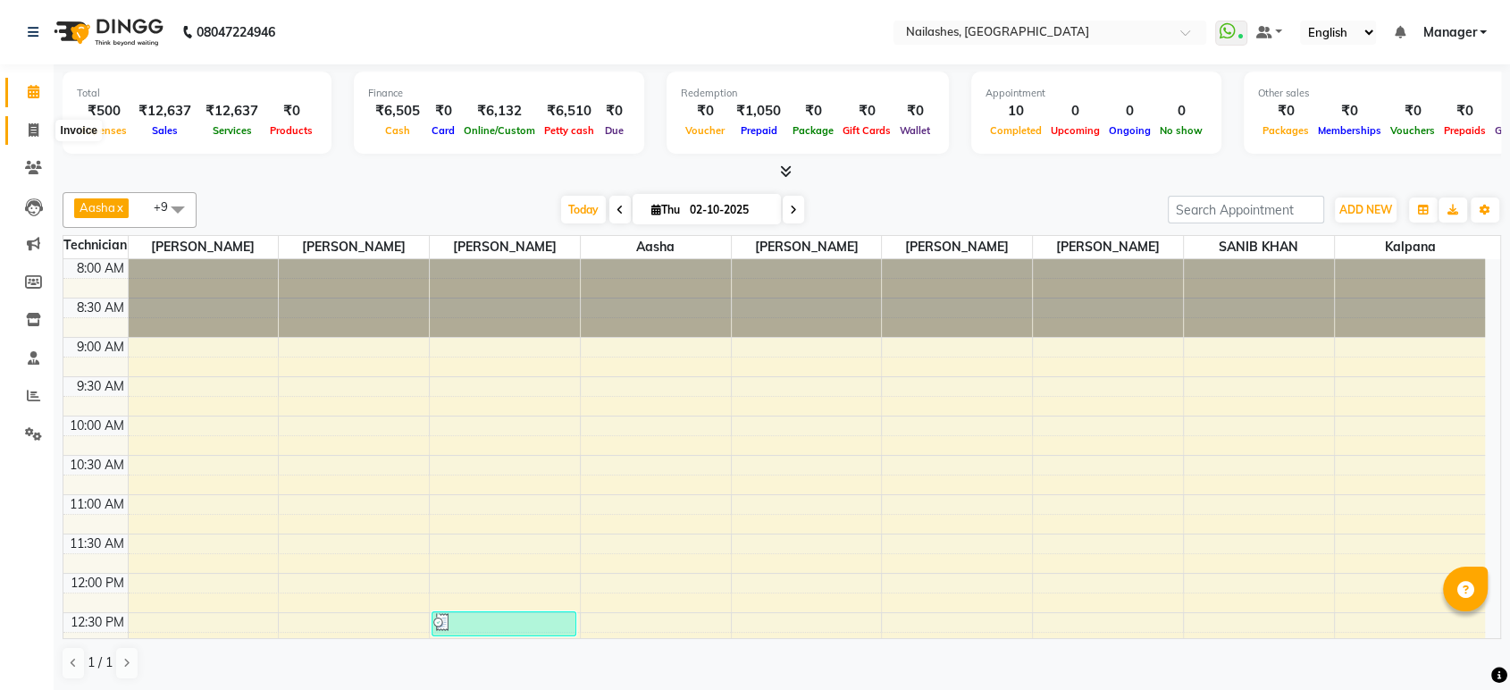
click at [36, 131] on icon at bounding box center [34, 129] width 10 height 13
select select "service"
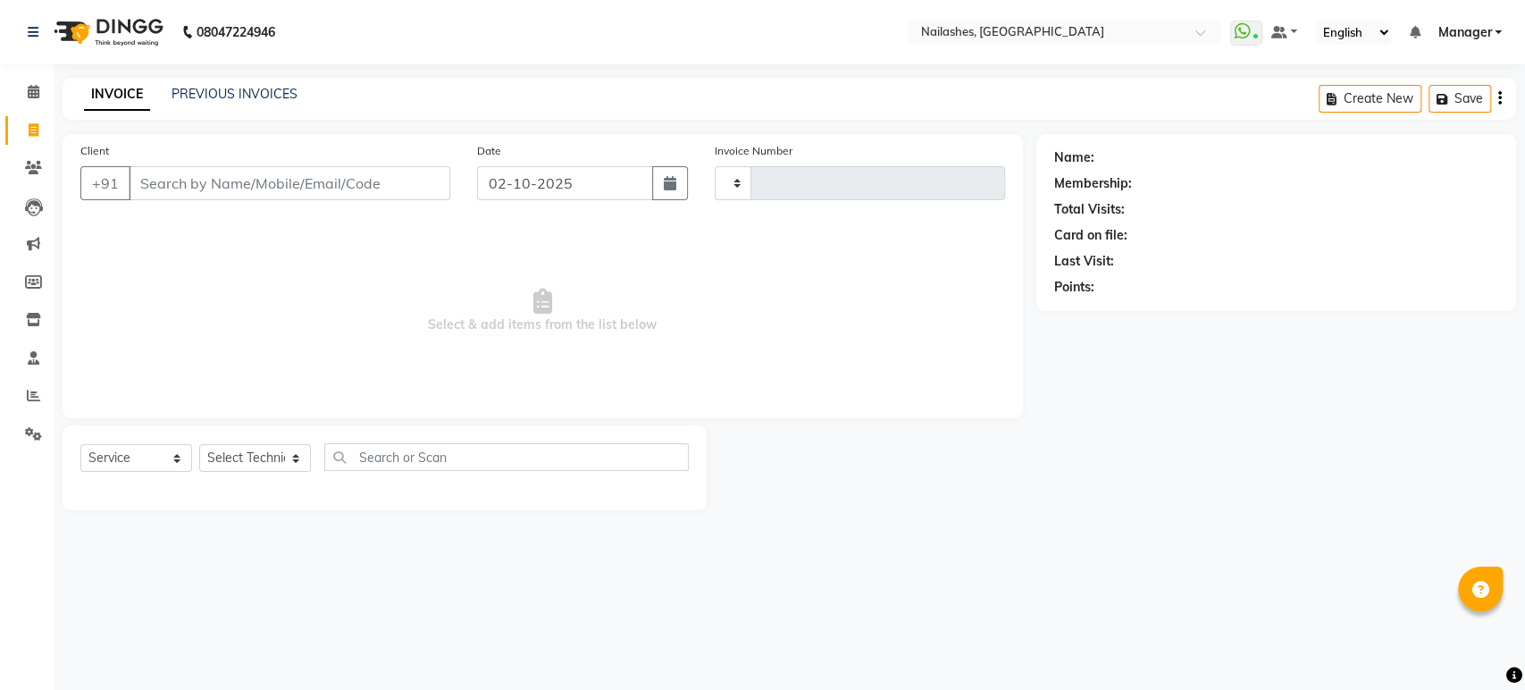
type input "1982"
select select "4251"
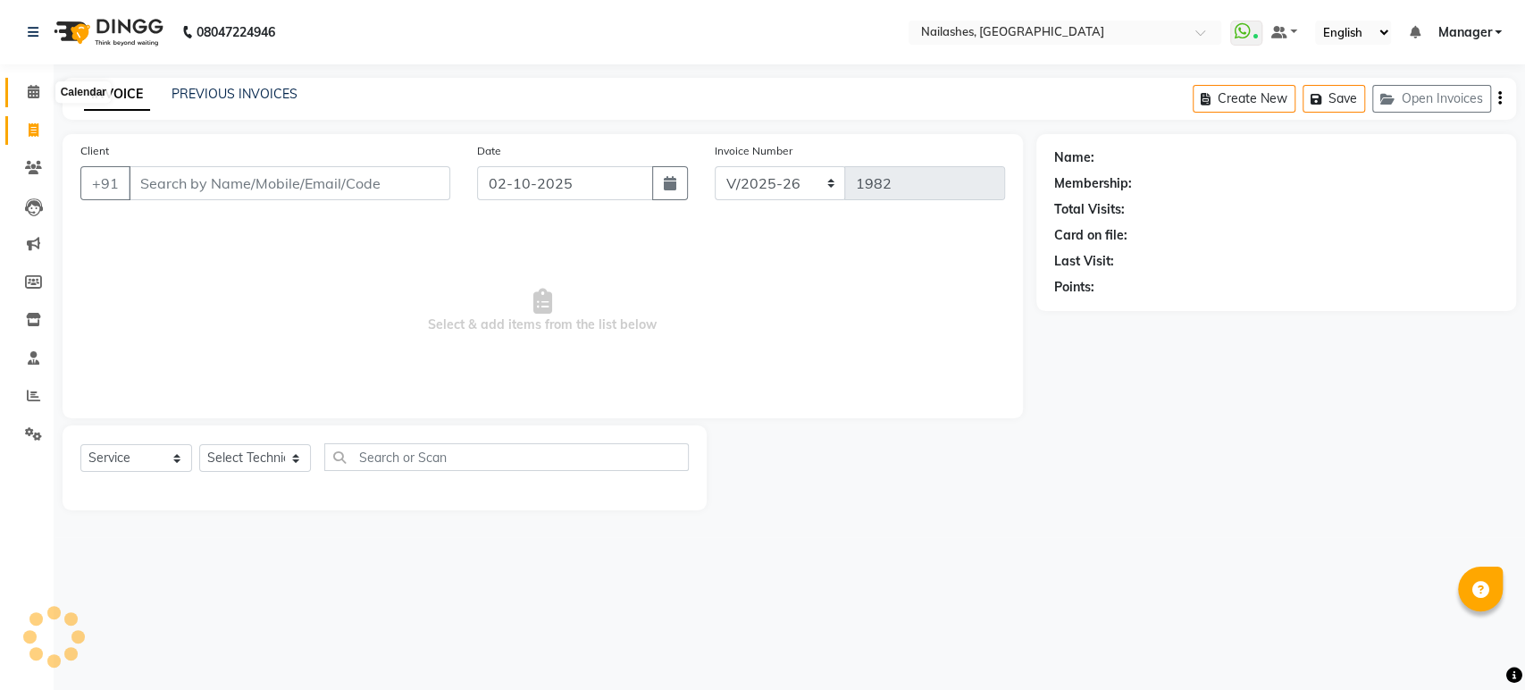
click at [28, 91] on icon at bounding box center [34, 91] width 12 height 13
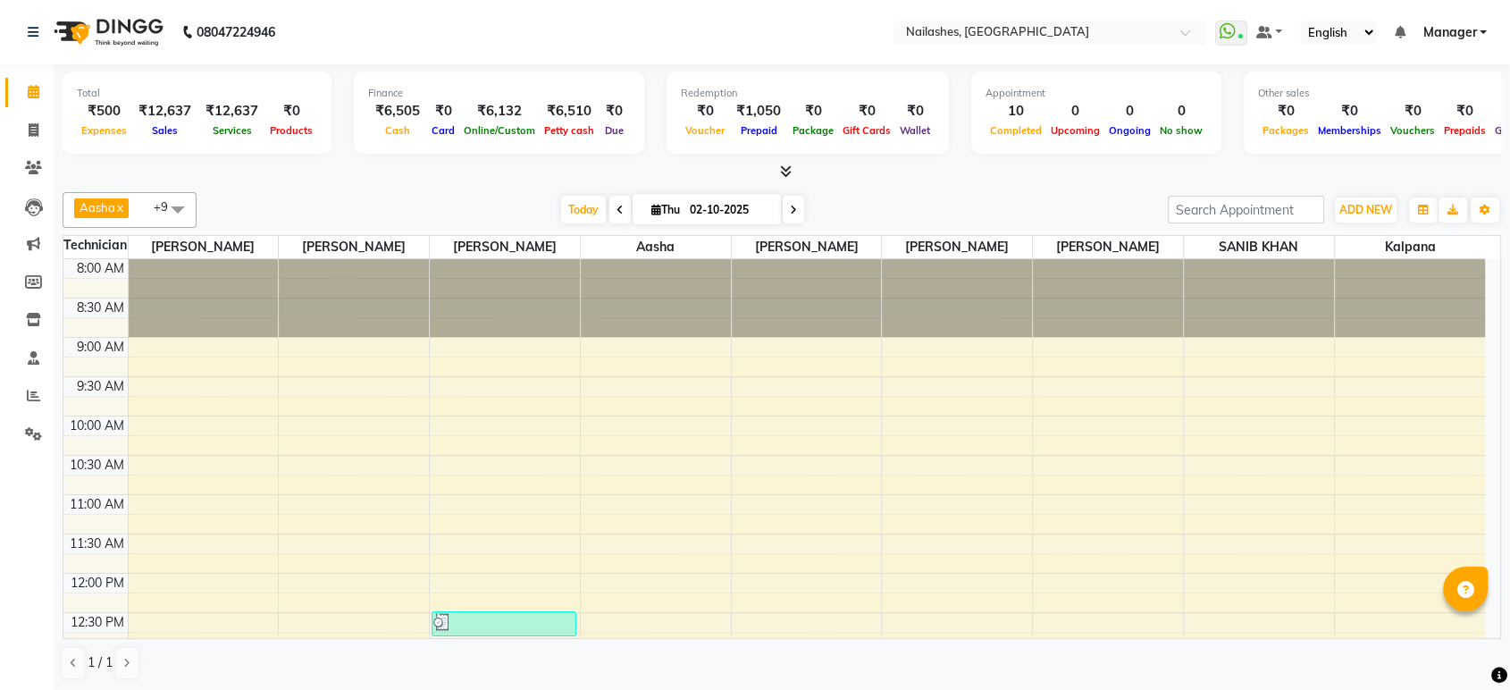
click at [332, 197] on div "Today Thu 02-10-2025" at bounding box center [681, 210] width 953 height 27
click at [32, 126] on icon at bounding box center [34, 129] width 10 height 13
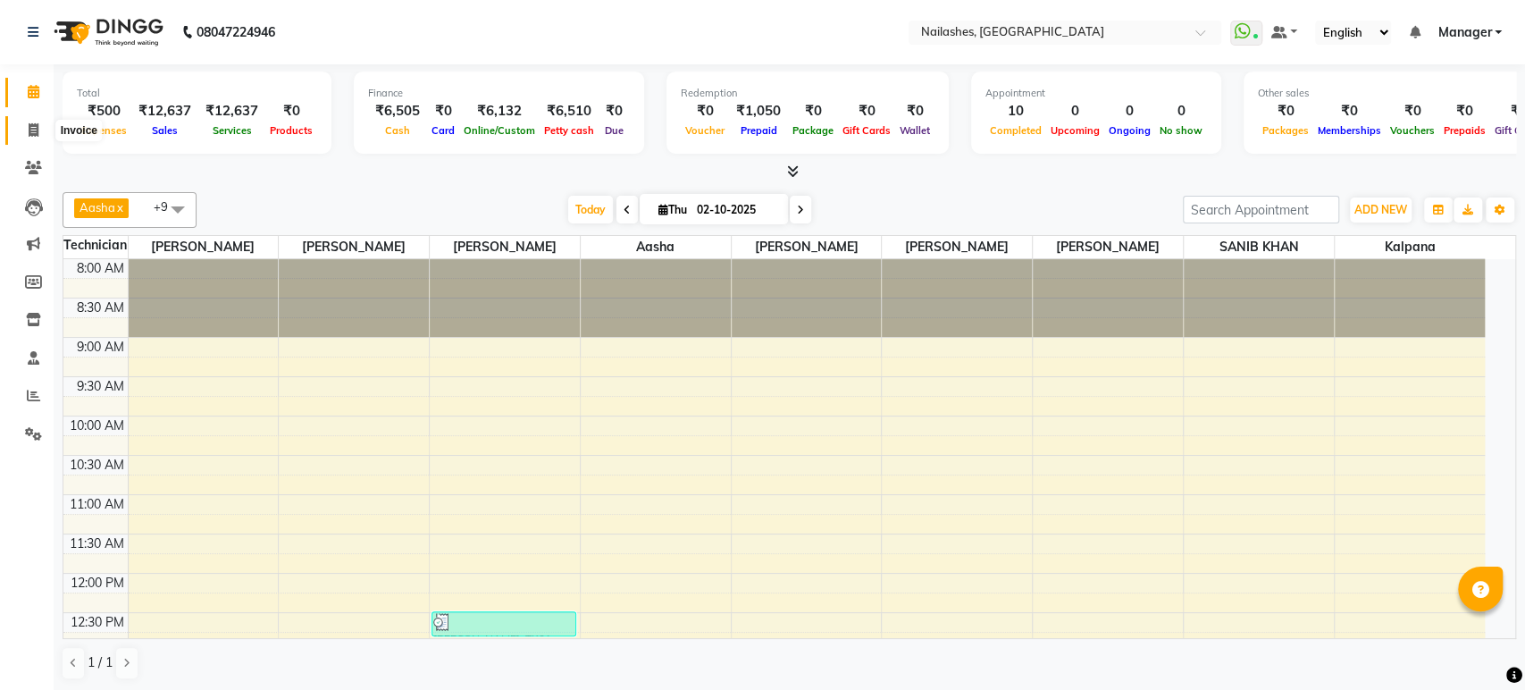
select select "4251"
select select "service"
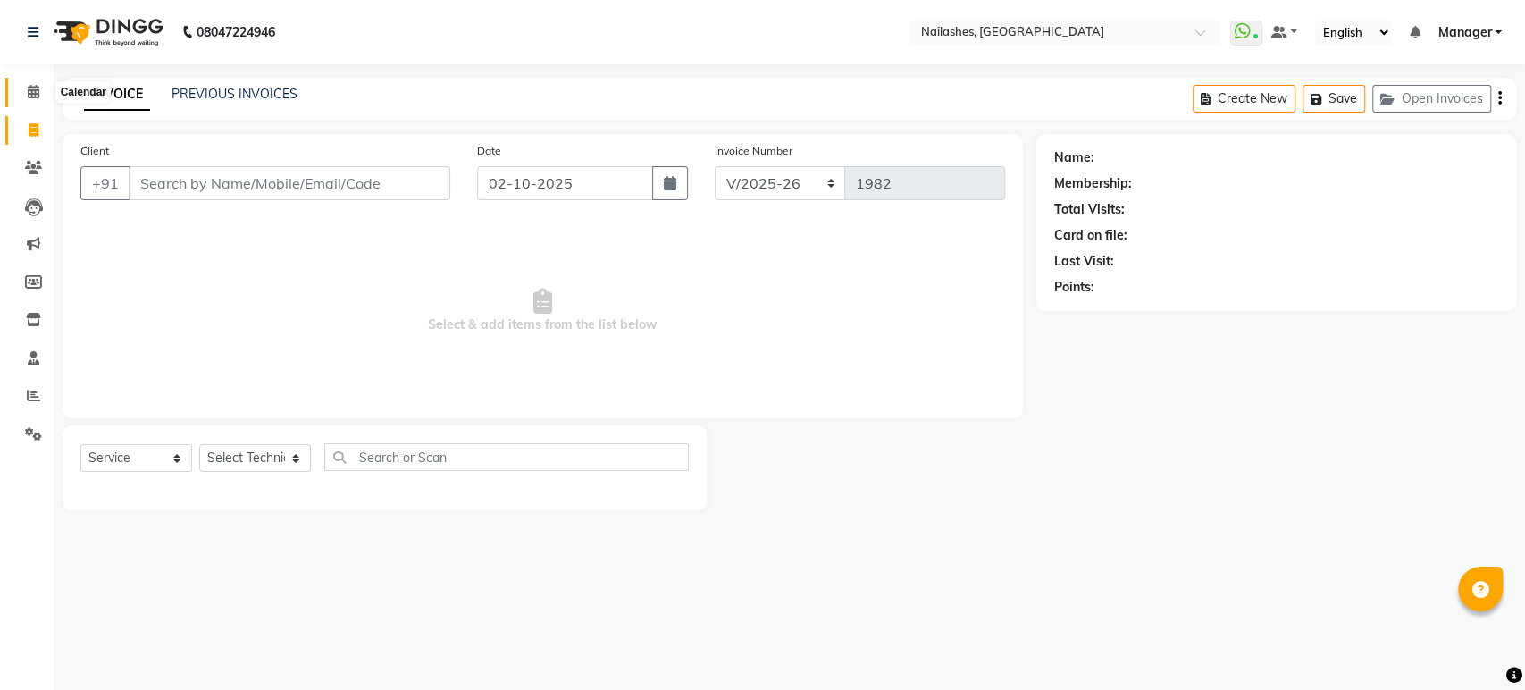
click at [29, 91] on icon at bounding box center [34, 91] width 12 height 13
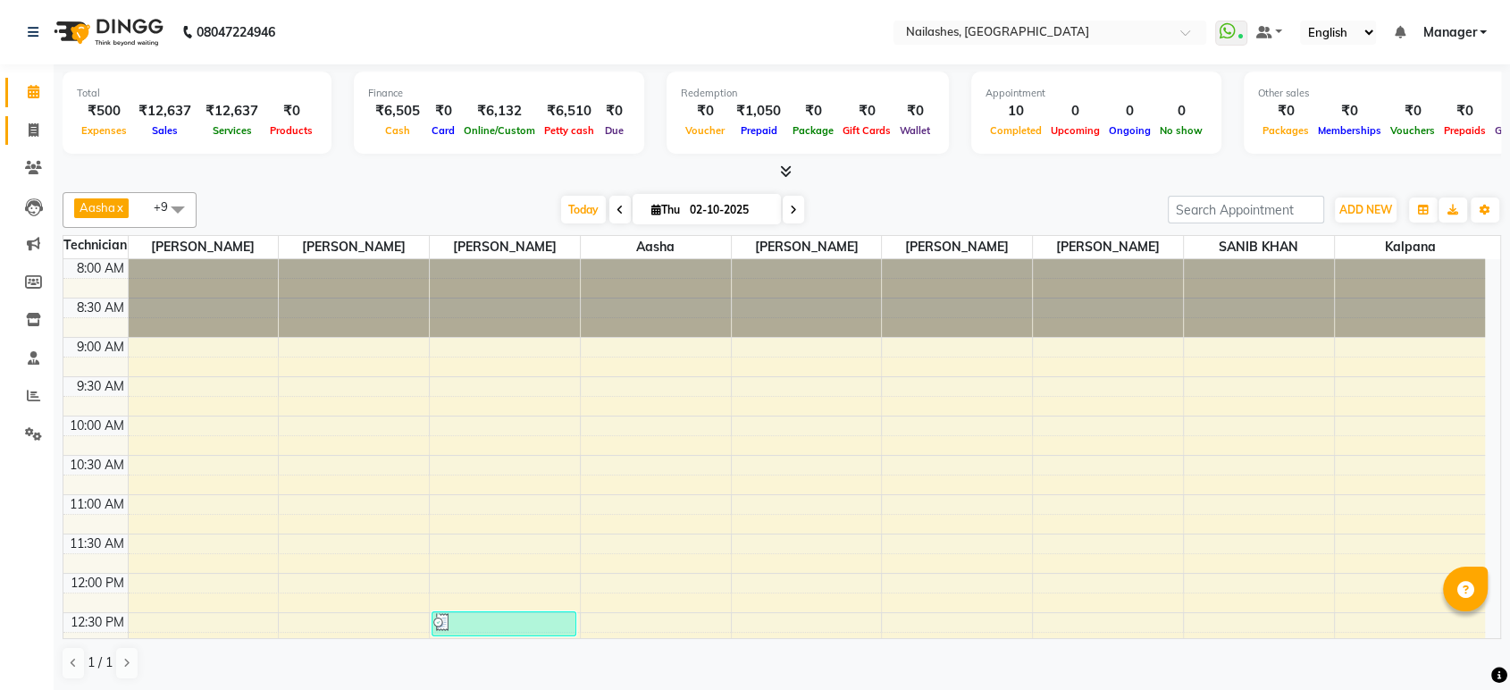
click at [26, 119] on link "Invoice" at bounding box center [26, 130] width 43 height 29
select select "service"
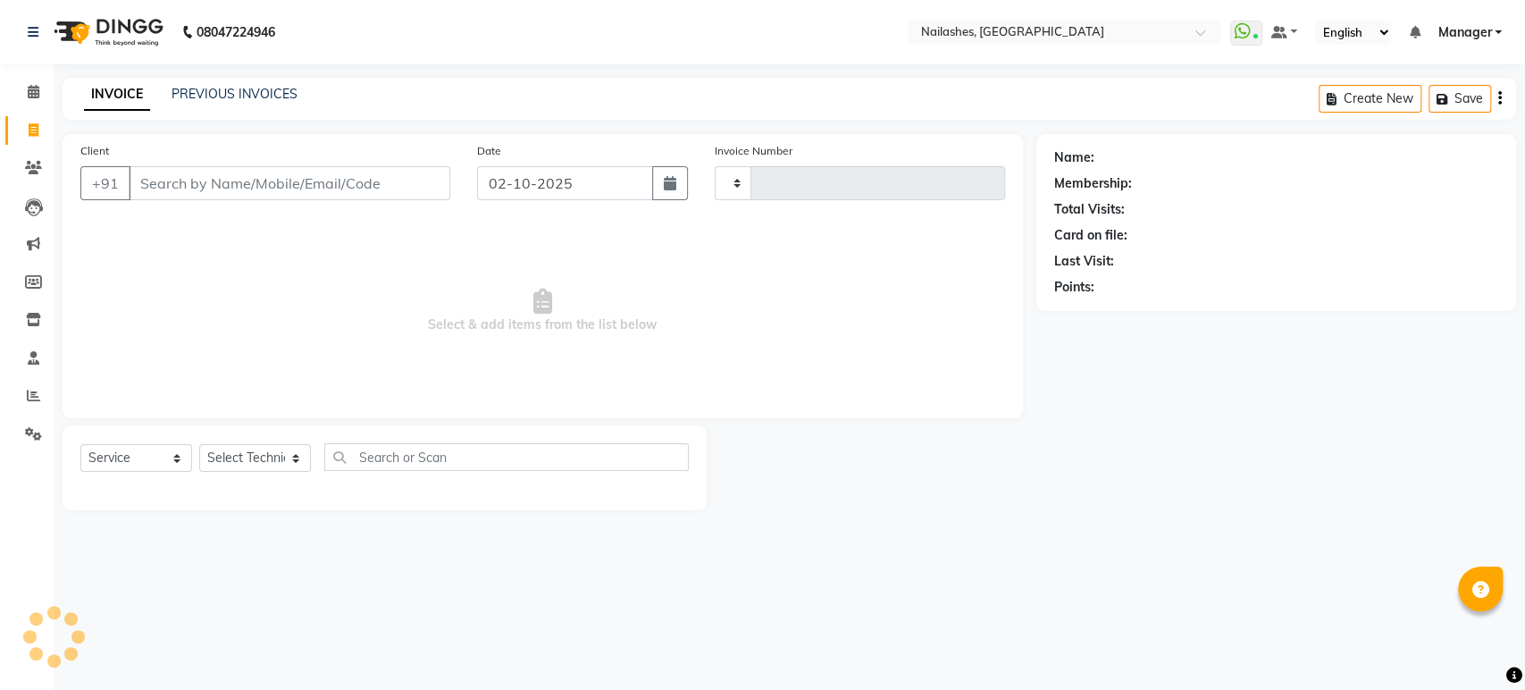
type input "1982"
select select "4251"
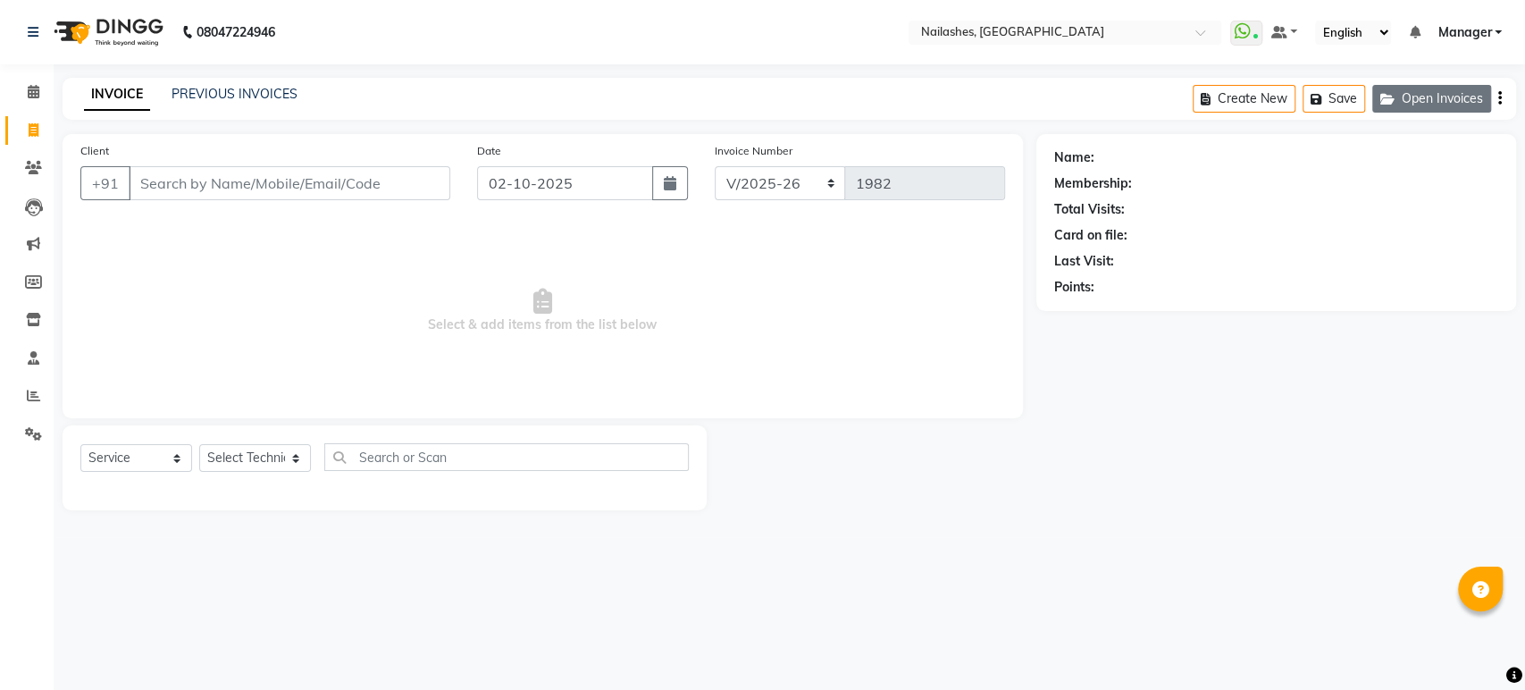
click at [1404, 85] on button "Open Invoices" at bounding box center [1431, 99] width 119 height 28
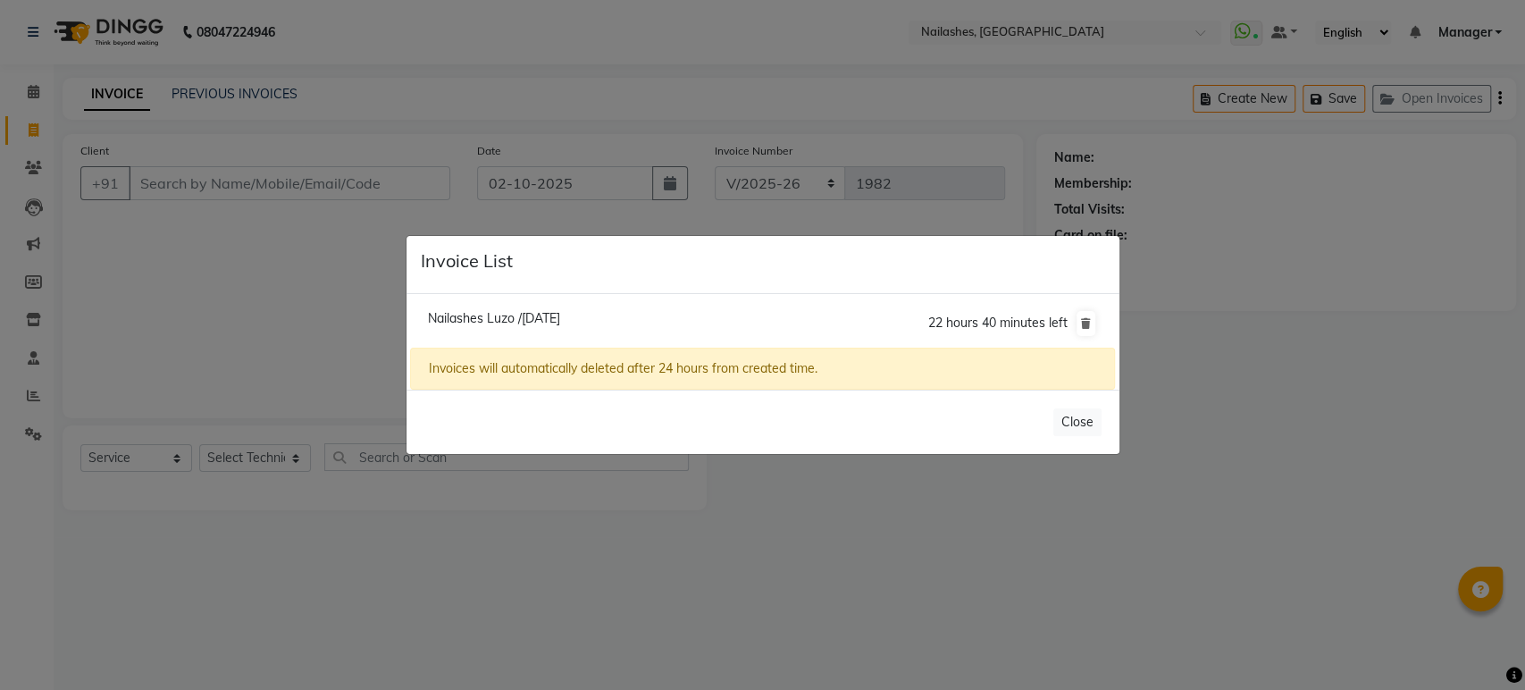
click at [765, 314] on li "[PERSON_NAME] /[DATE] 22 hours 40 minutes left" at bounding box center [762, 323] width 704 height 50
click at [560, 314] on span "Nailashes Luzo /[DATE]" at bounding box center [494, 318] width 132 height 16
type input "88******04"
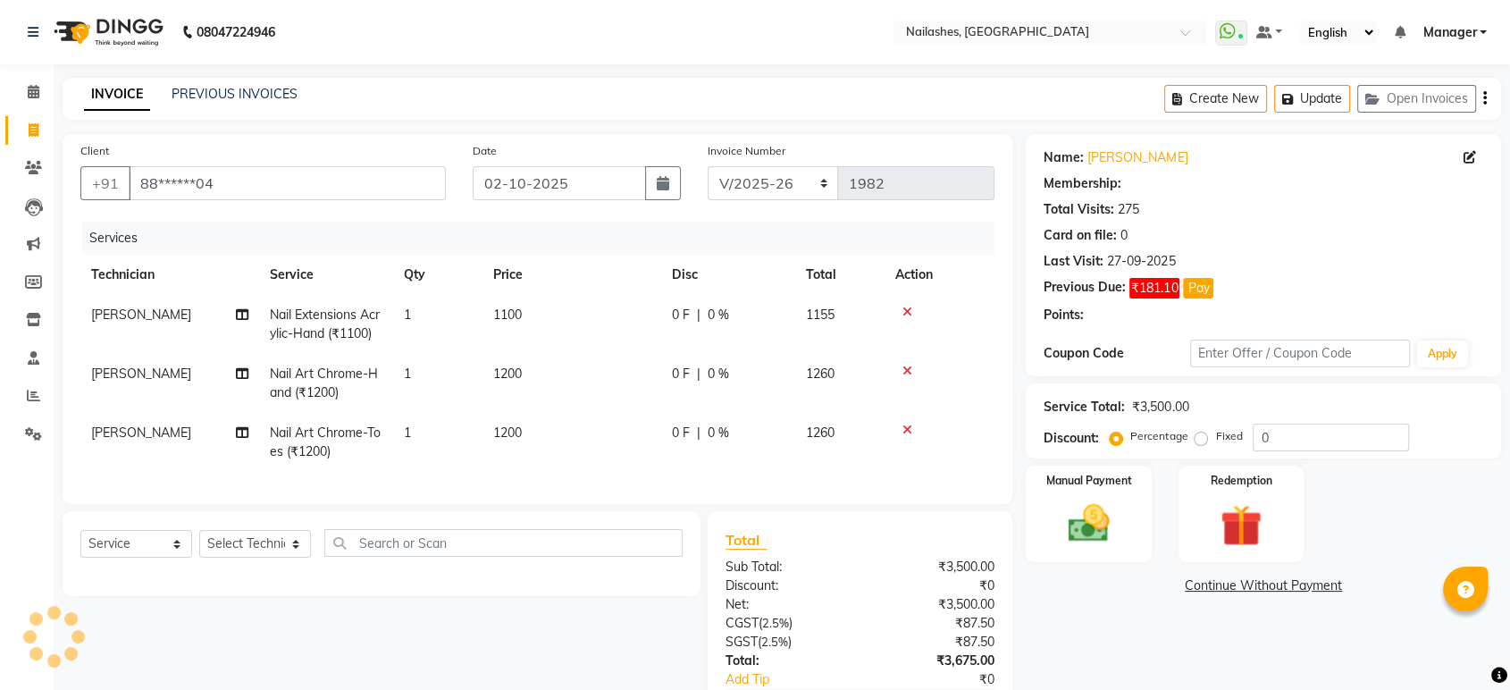
select select "1: Object"
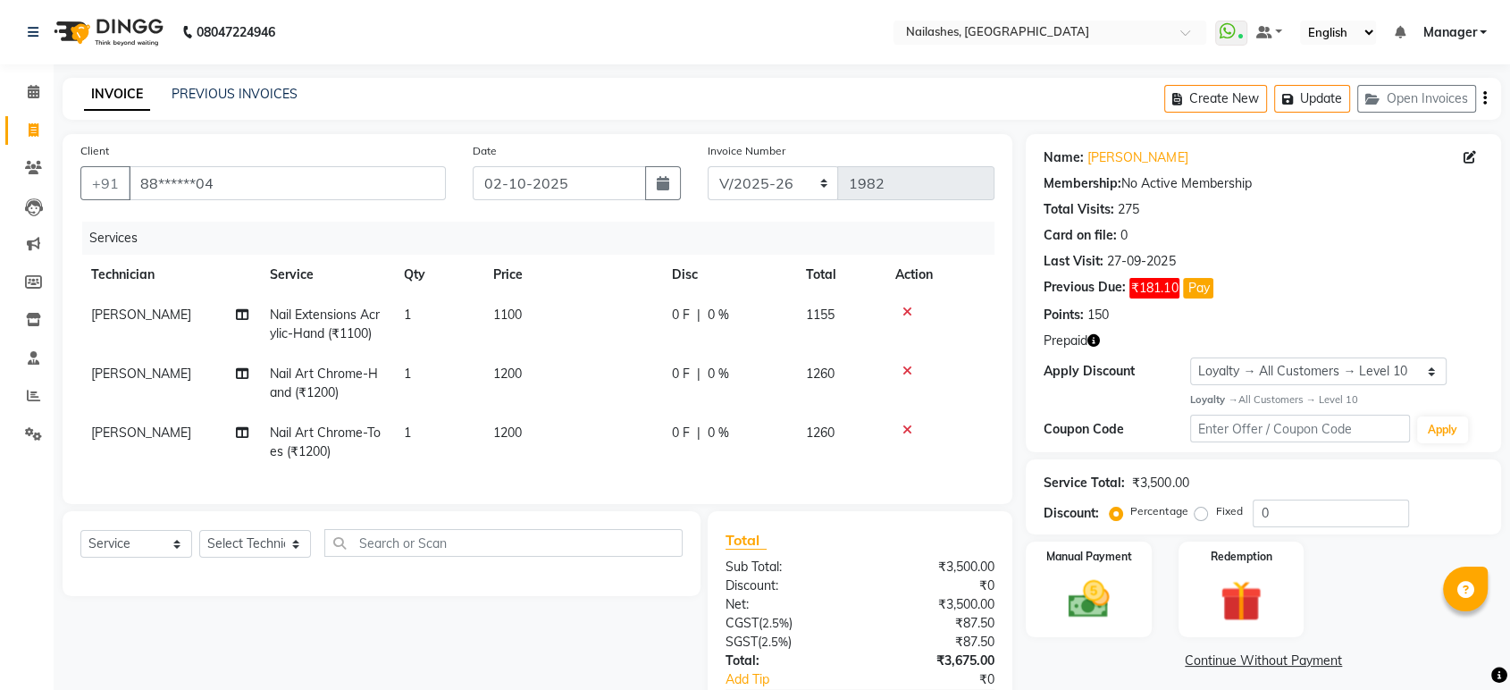
scroll to position [124, 0]
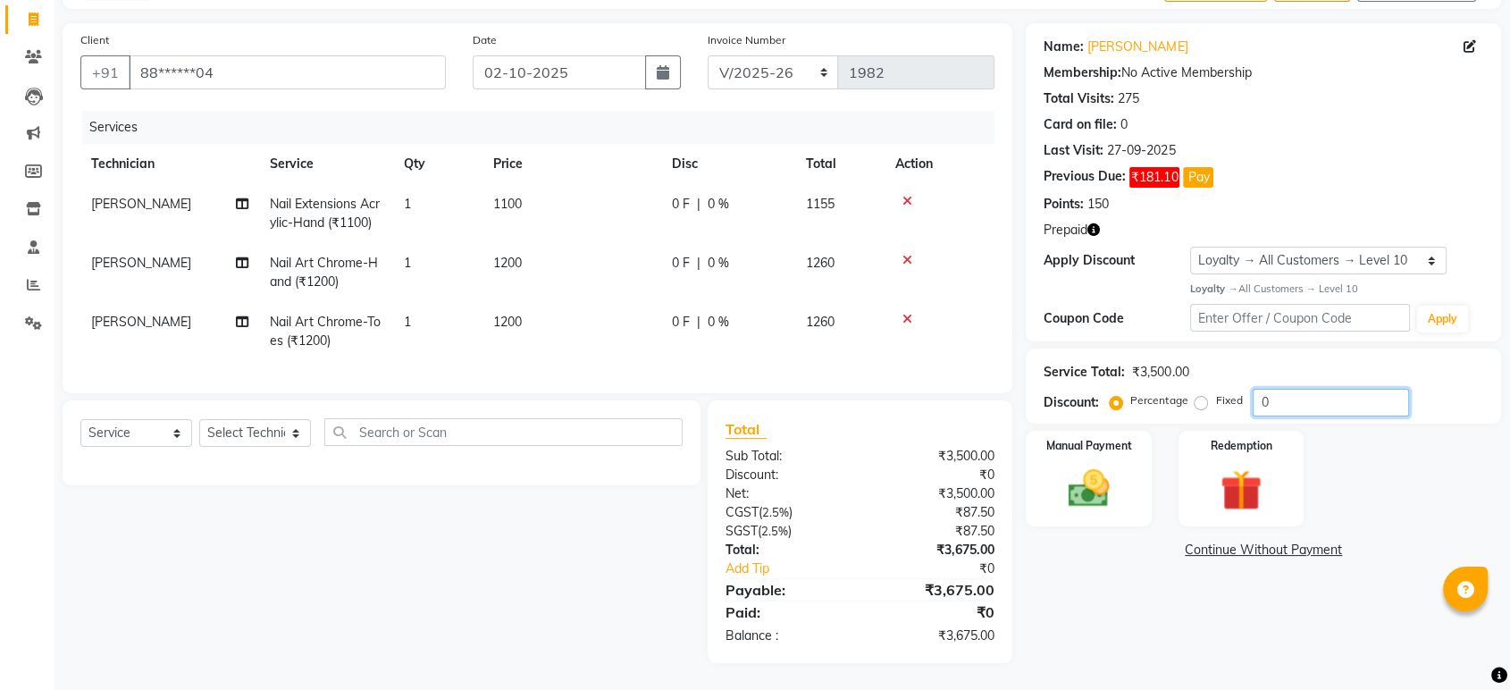
click at [1317, 391] on input "0" at bounding box center [1330, 403] width 156 height 28
click at [1215, 392] on label "Fixed" at bounding box center [1228, 400] width 27 height 16
click at [1200, 394] on input "Fixed" at bounding box center [1204, 400] width 13 height 13
radio input "true"
click at [1310, 389] on input "number" at bounding box center [1330, 403] width 156 height 28
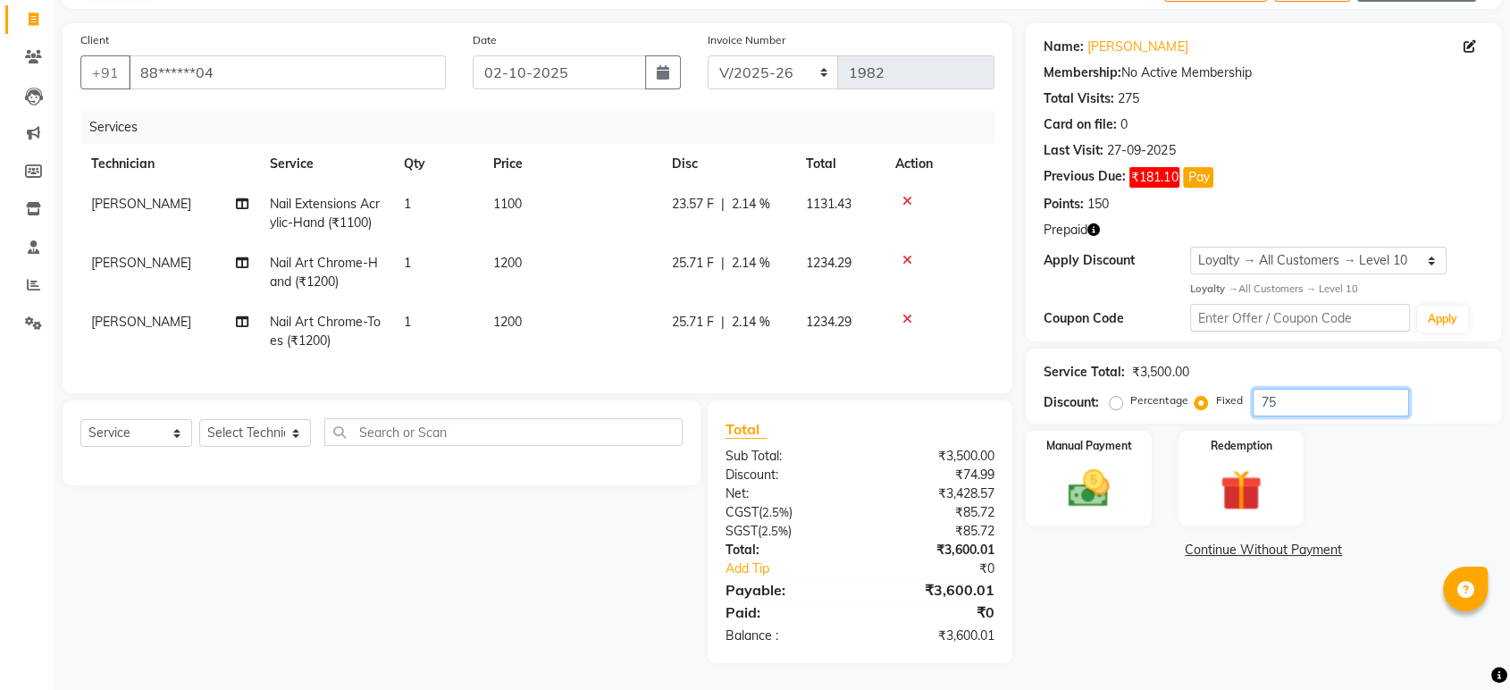
scroll to position [96, 0]
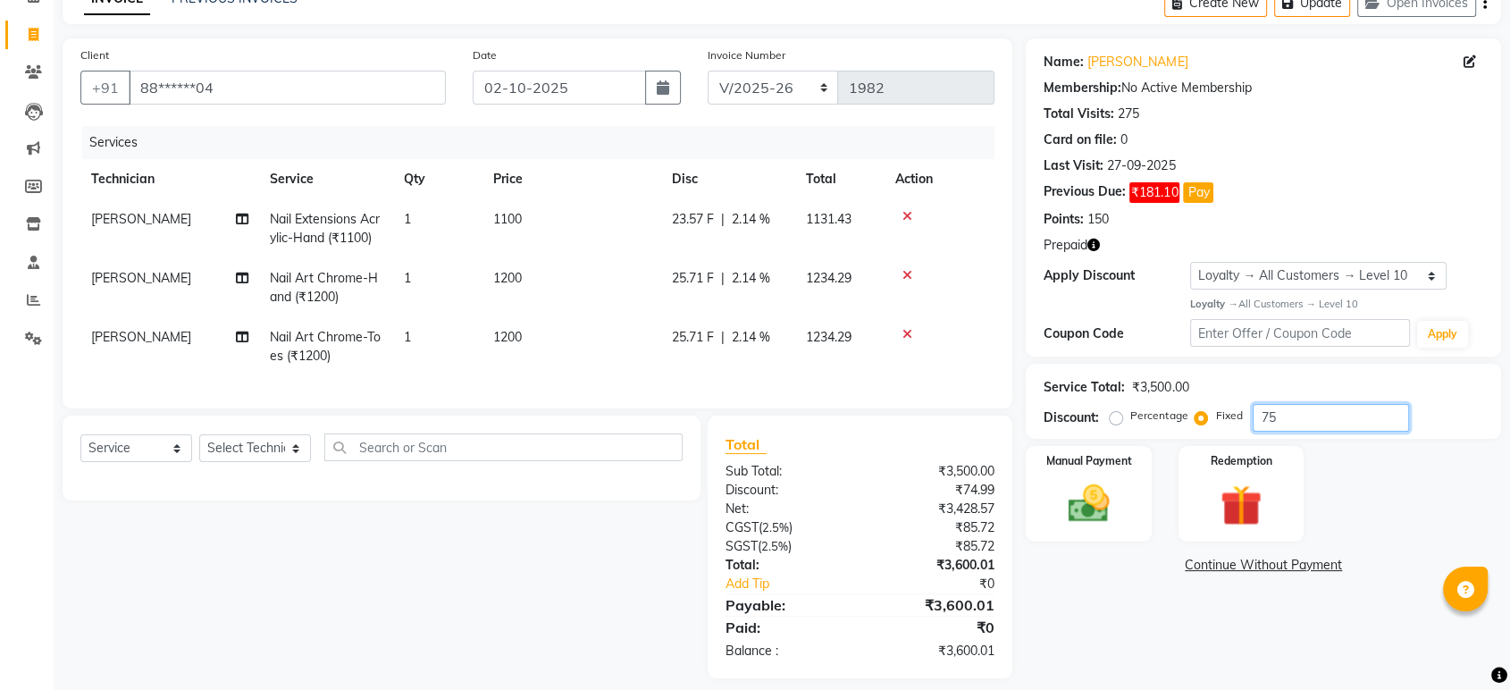
type input "75"
click at [1094, 244] on icon "button" at bounding box center [1093, 244] width 13 height 13
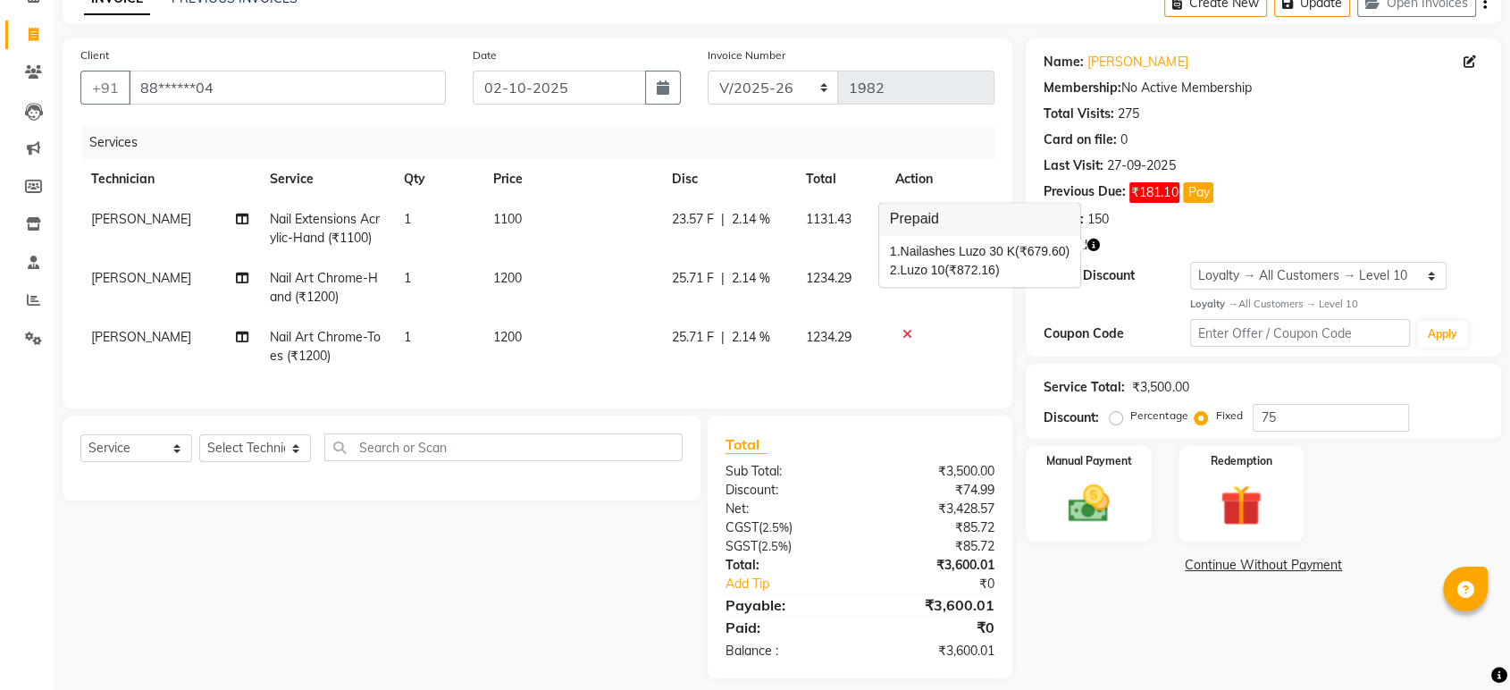
click at [1094, 244] on icon "button" at bounding box center [1093, 244] width 13 height 13
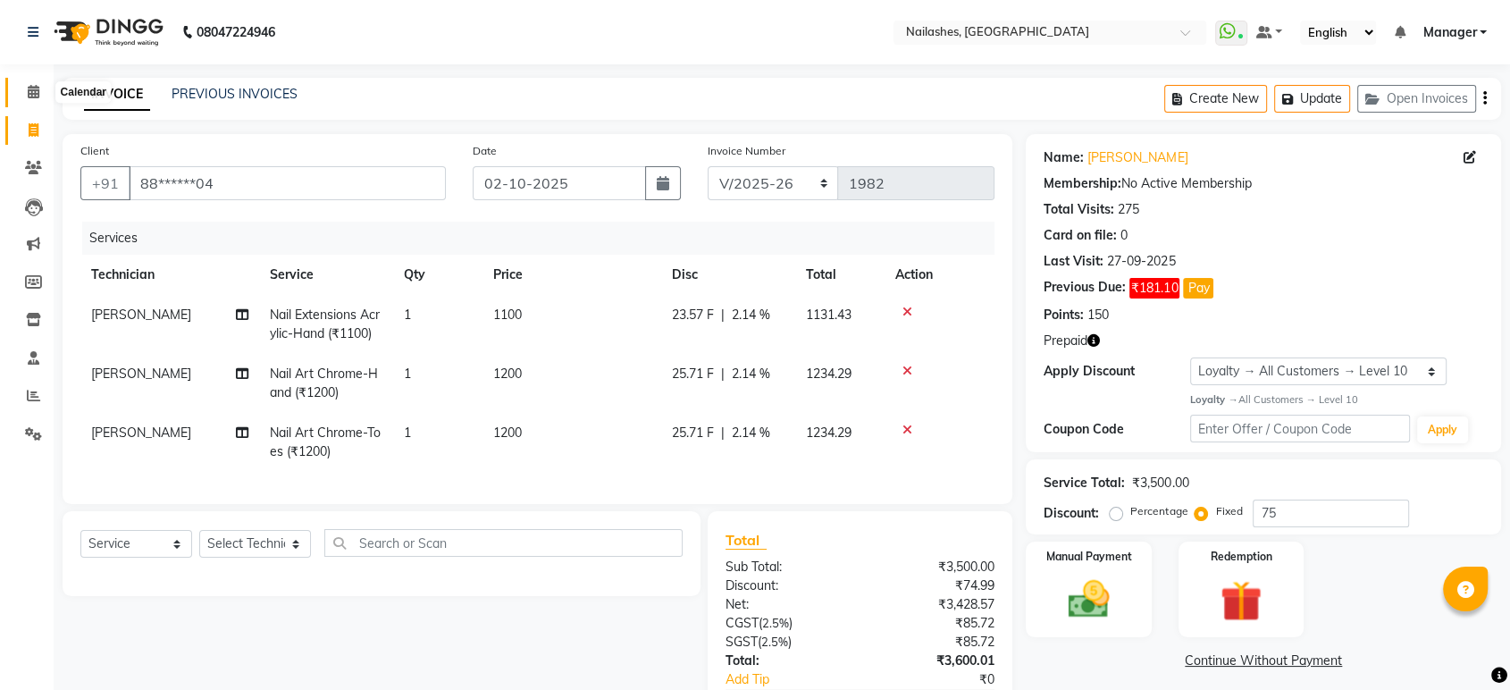
click at [34, 91] on icon at bounding box center [34, 91] width 12 height 13
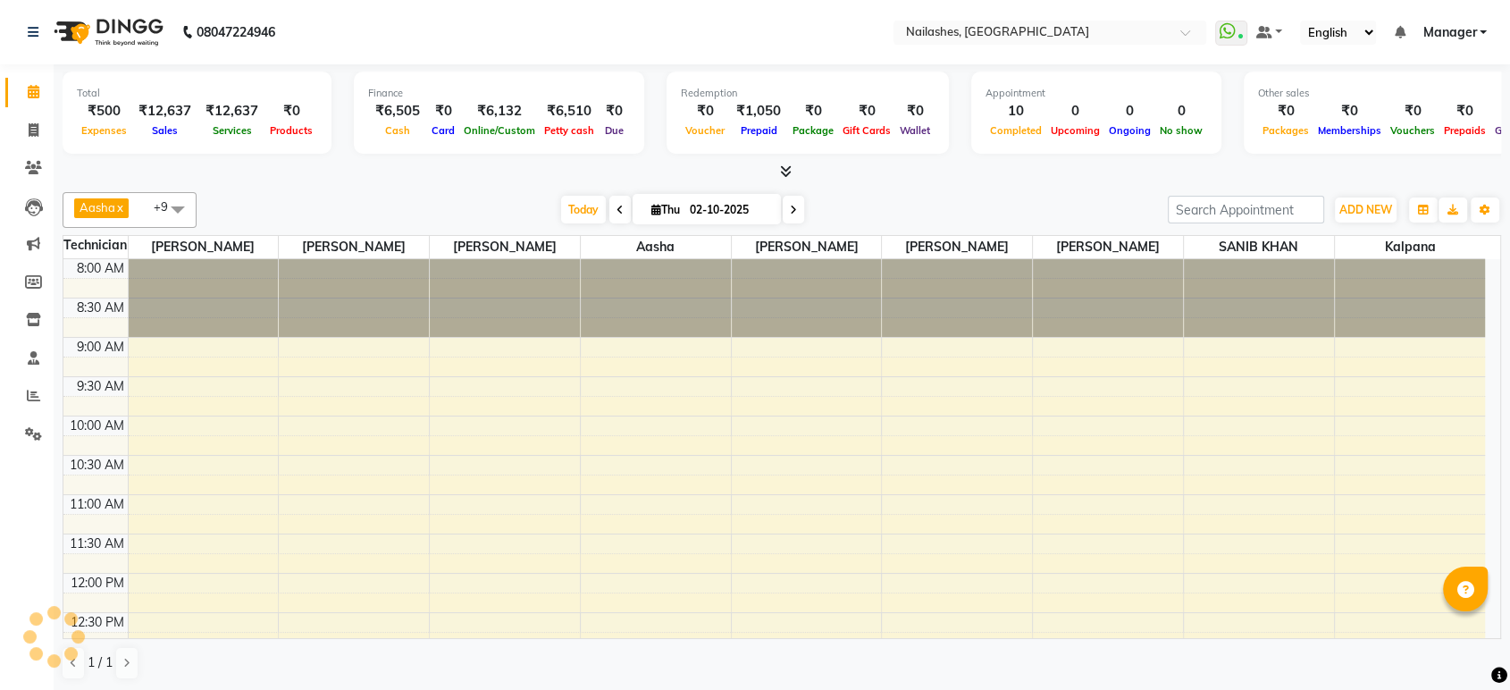
scroll to position [603, 0]
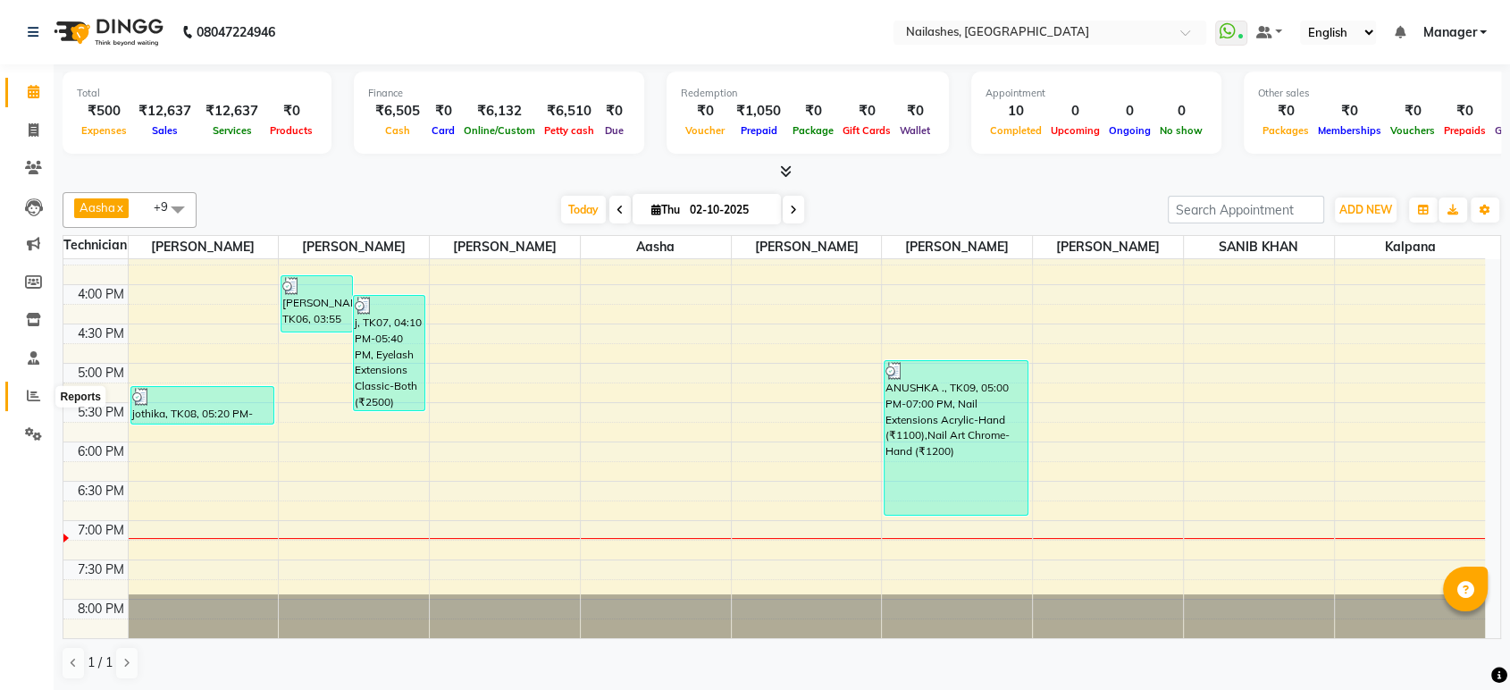
click at [28, 395] on icon at bounding box center [33, 395] width 13 height 13
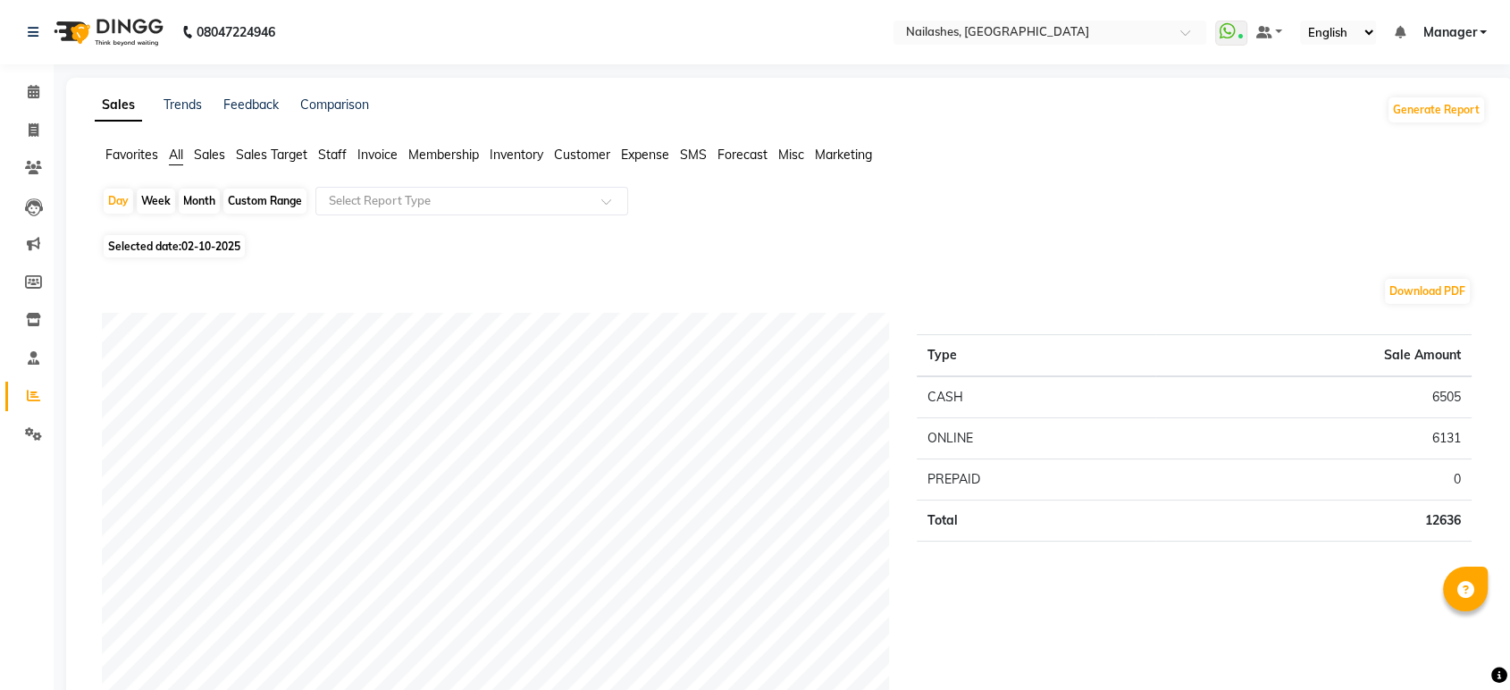
click at [339, 153] on span "Staff" at bounding box center [332, 154] width 29 height 16
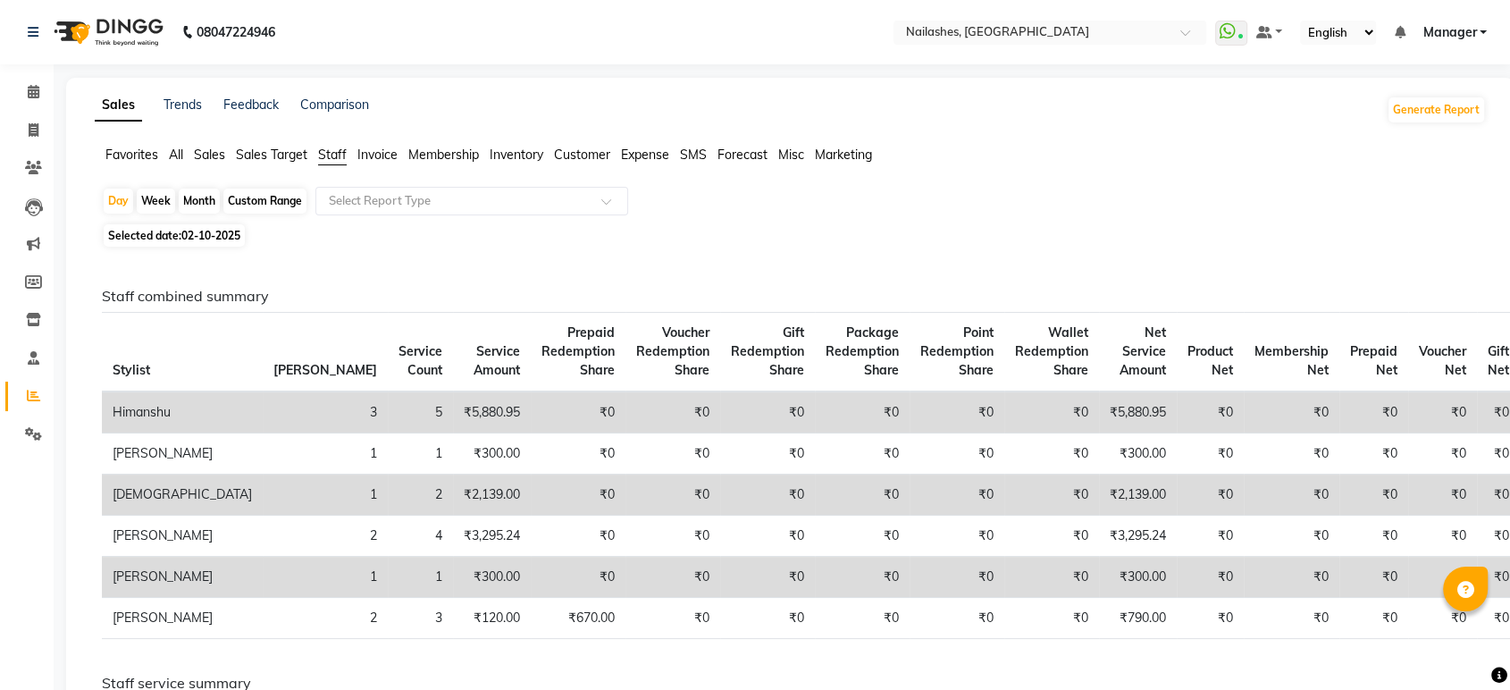
click at [194, 210] on div "Month" at bounding box center [199, 200] width 41 height 25
select select "10"
select select "2025"
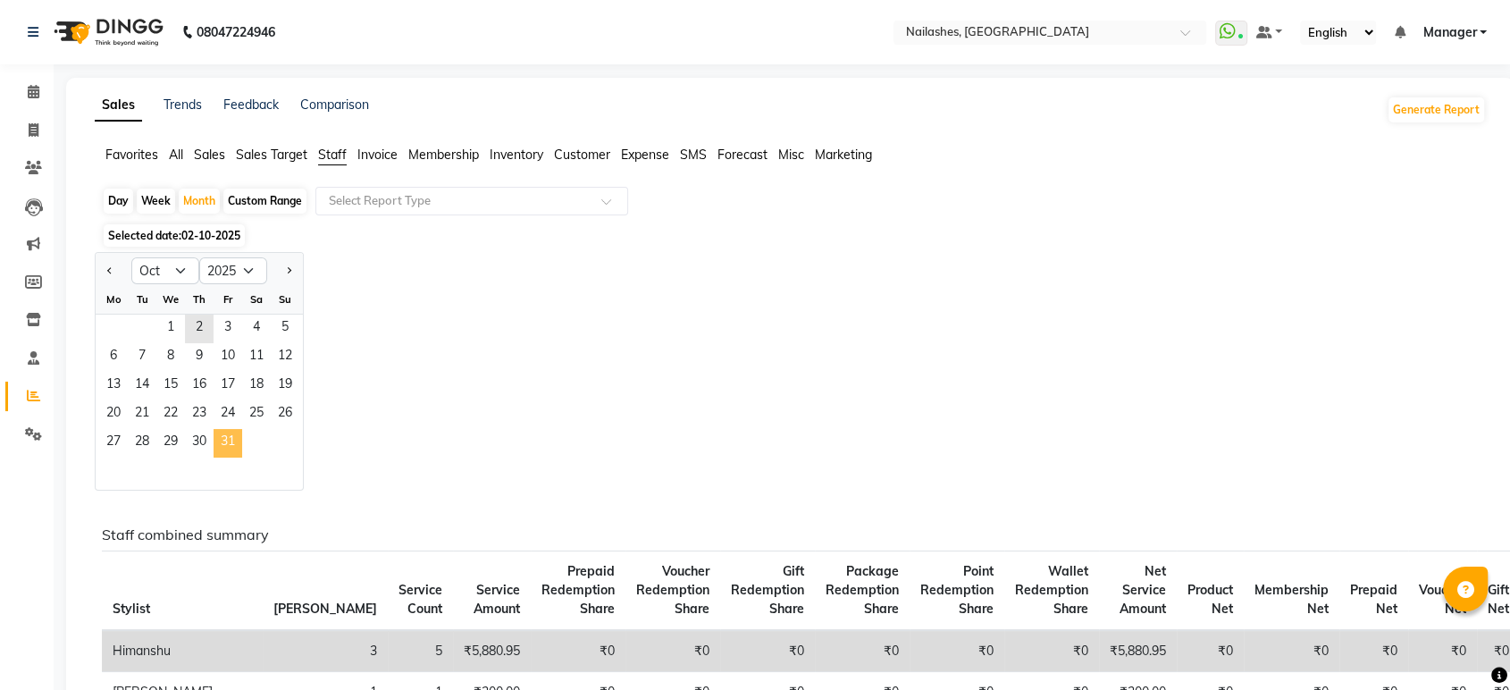
click at [230, 439] on span "31" at bounding box center [227, 443] width 29 height 29
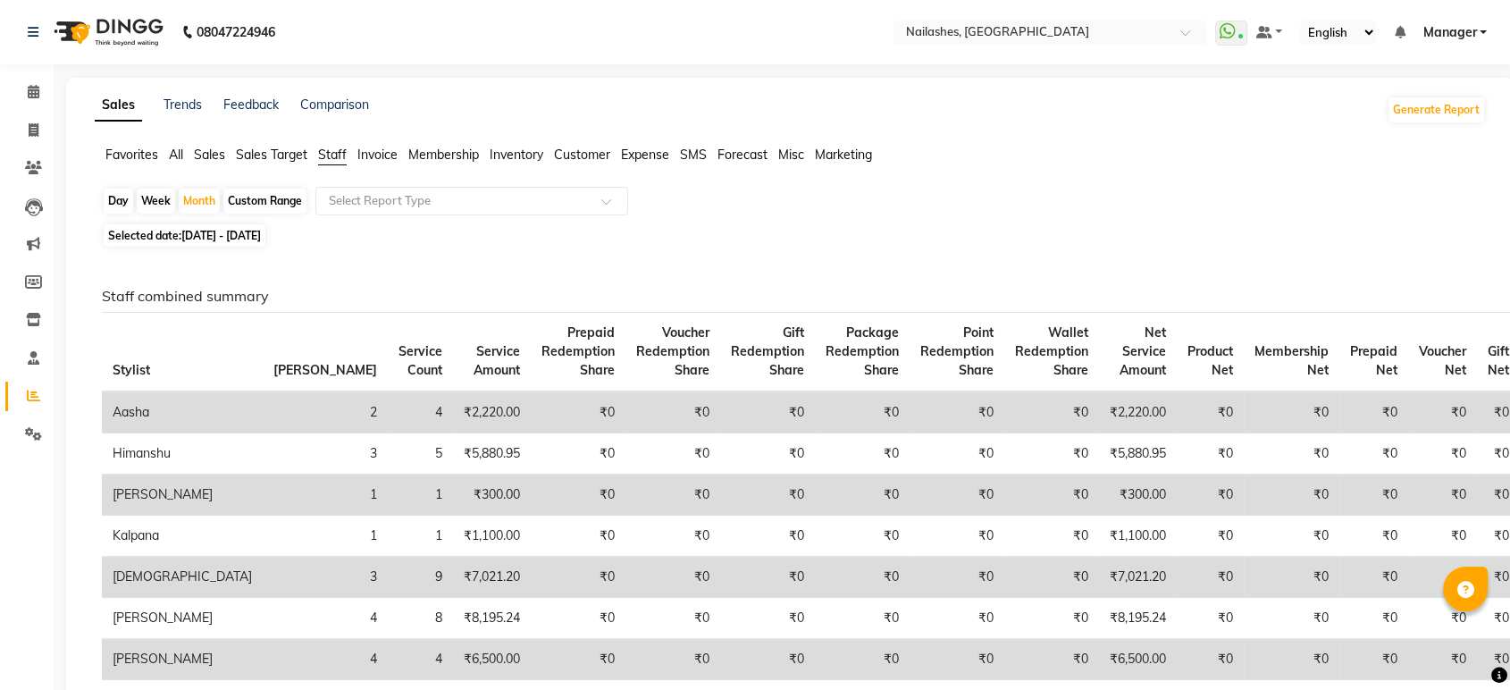
click at [227, 233] on span "[DATE] - [DATE]" at bounding box center [220, 235] width 79 height 13
select select "10"
select select "2025"
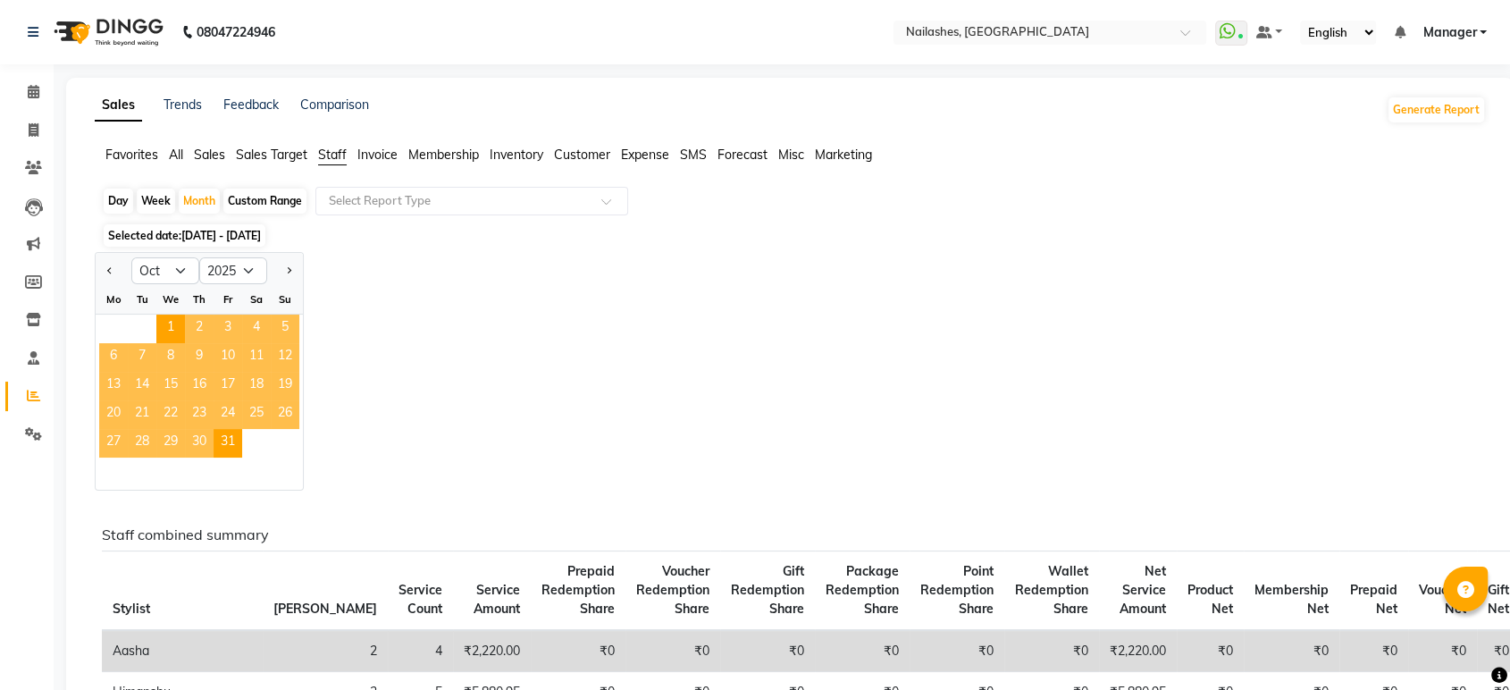
click at [765, 318] on div "Jan Feb Mar Apr May Jun [DATE] Aug Sep Oct Nov [DATE] 2016 2017 2018 2019 2020 …" at bounding box center [790, 371] width 1391 height 238
click at [238, 445] on span "31" at bounding box center [227, 443] width 29 height 29
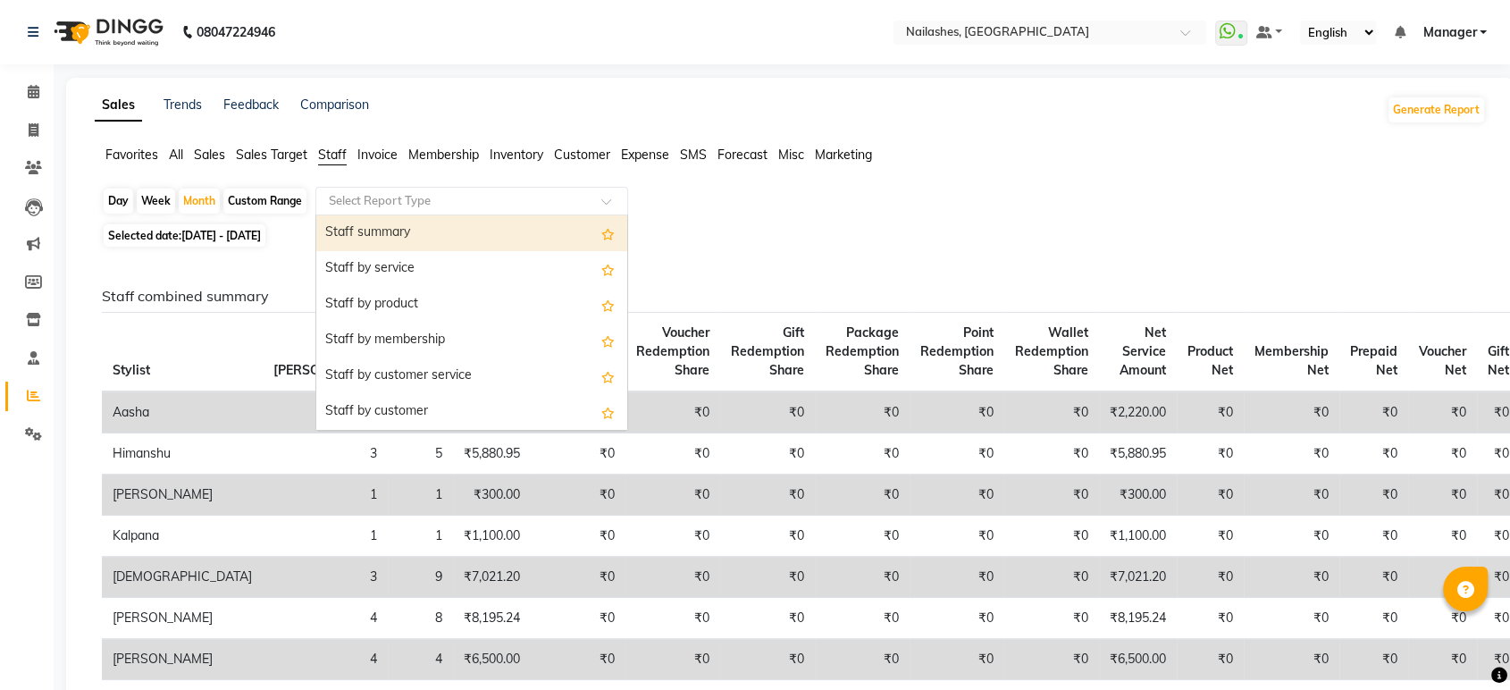
click at [558, 192] on input "text" at bounding box center [453, 201] width 257 height 18
click at [448, 220] on div "Staff summary" at bounding box center [471, 233] width 311 height 36
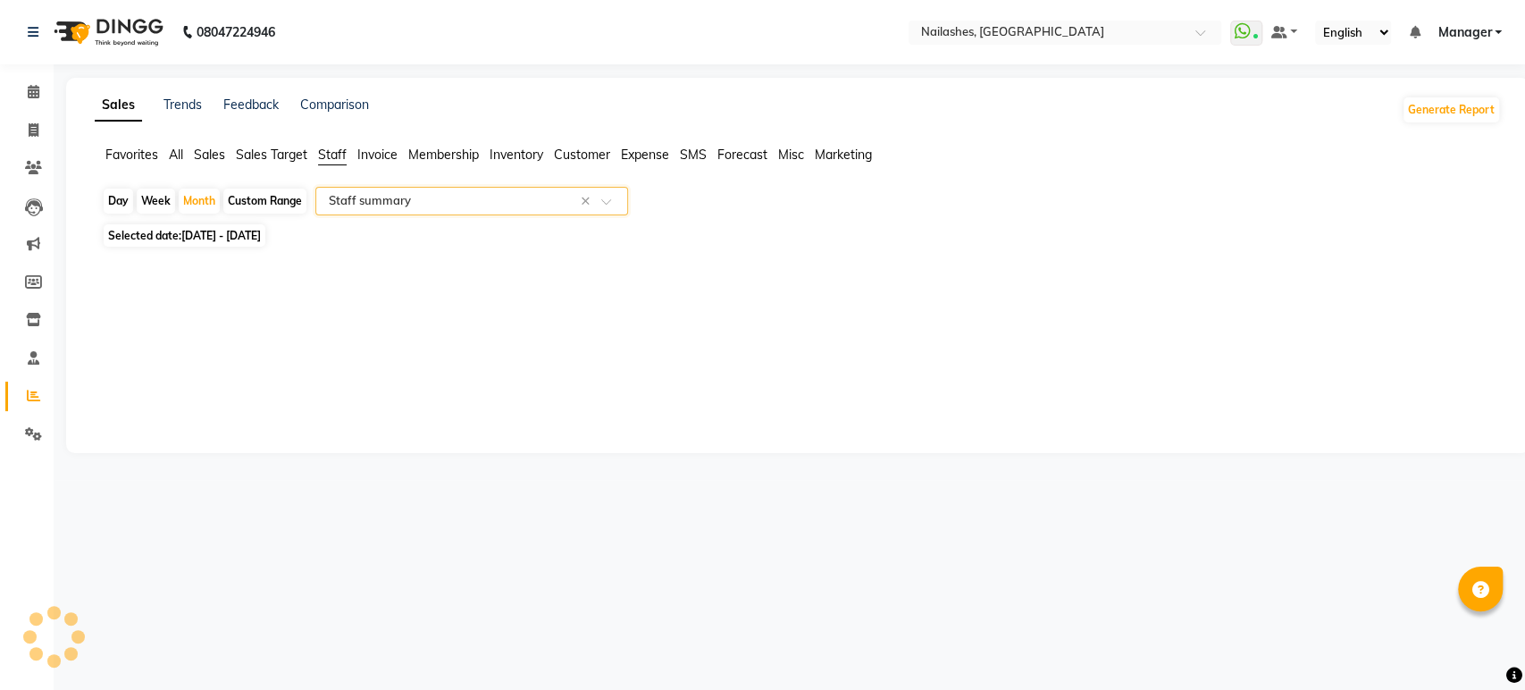
select select "full_report"
select select "csv"
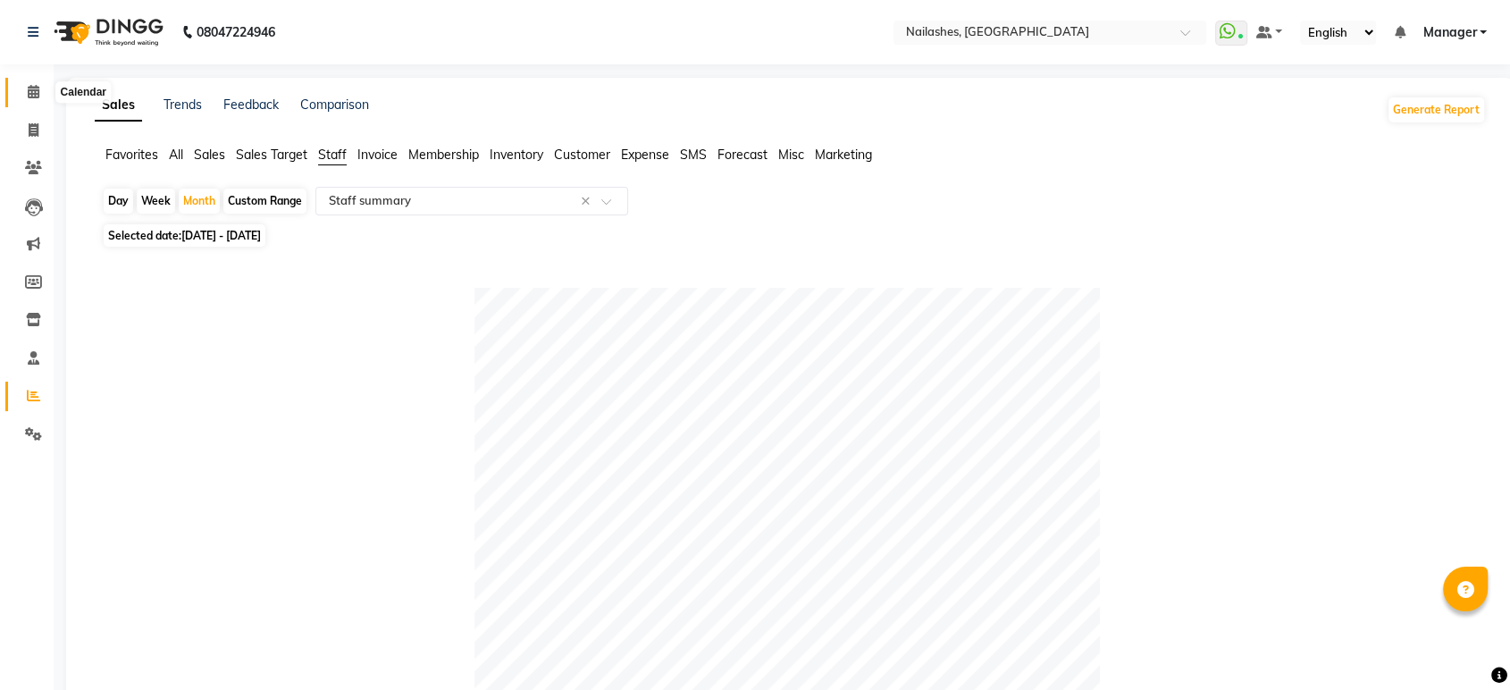
click at [19, 89] on span at bounding box center [33, 92] width 31 height 21
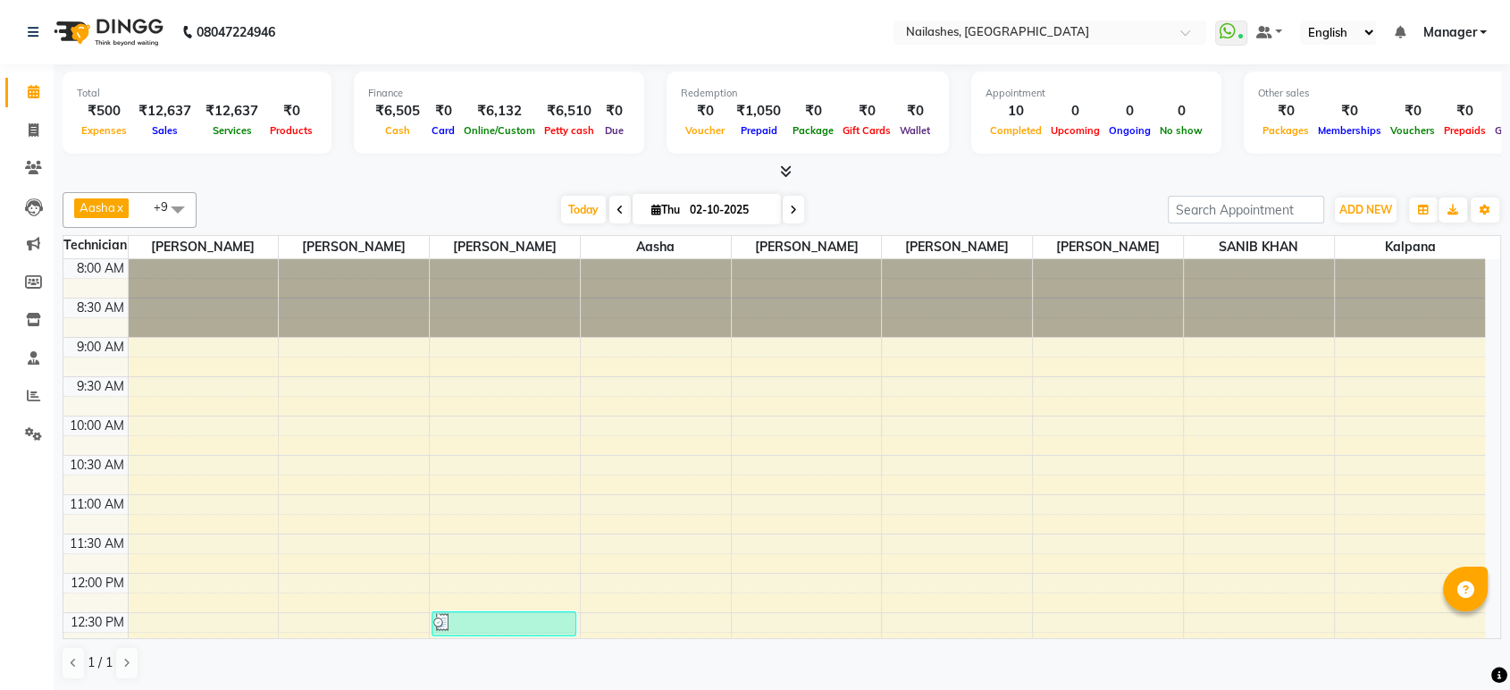
click at [780, 168] on icon at bounding box center [786, 170] width 12 height 13
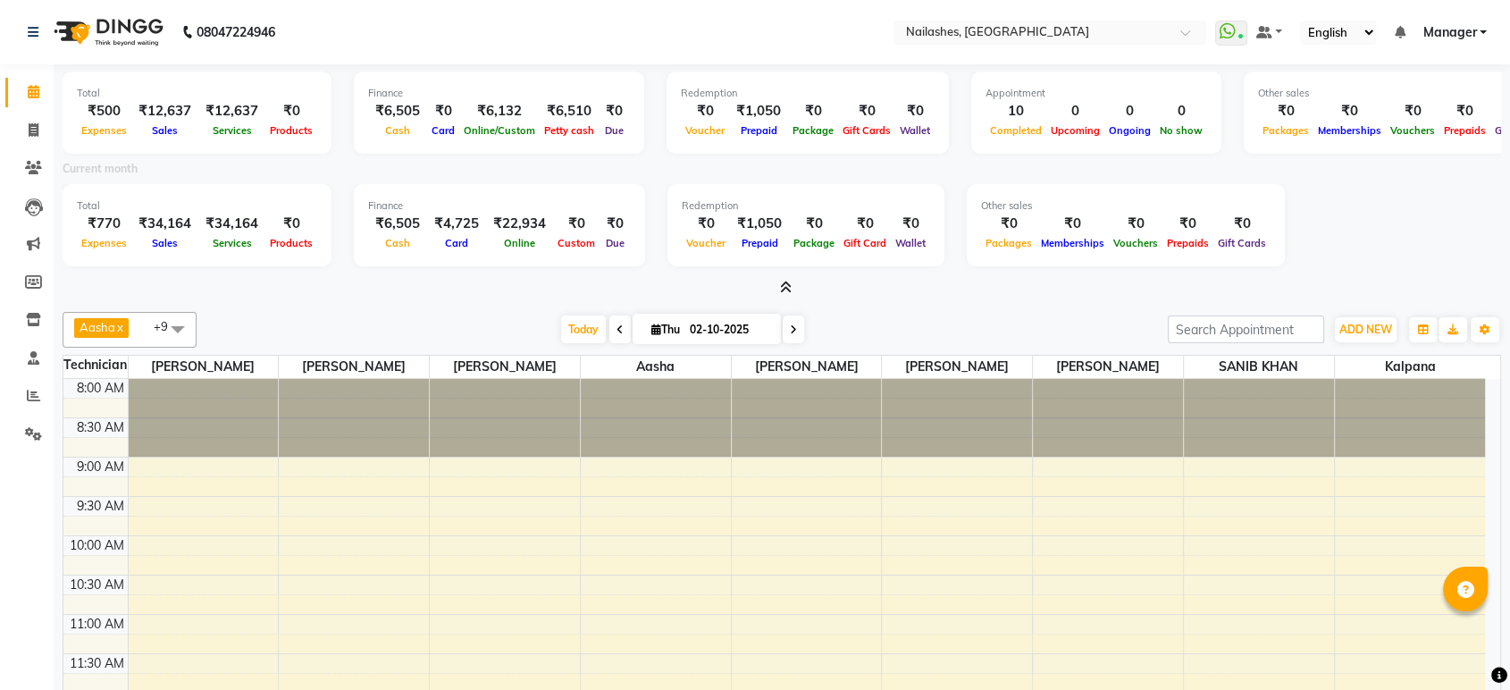
click at [788, 284] on icon at bounding box center [786, 286] width 12 height 13
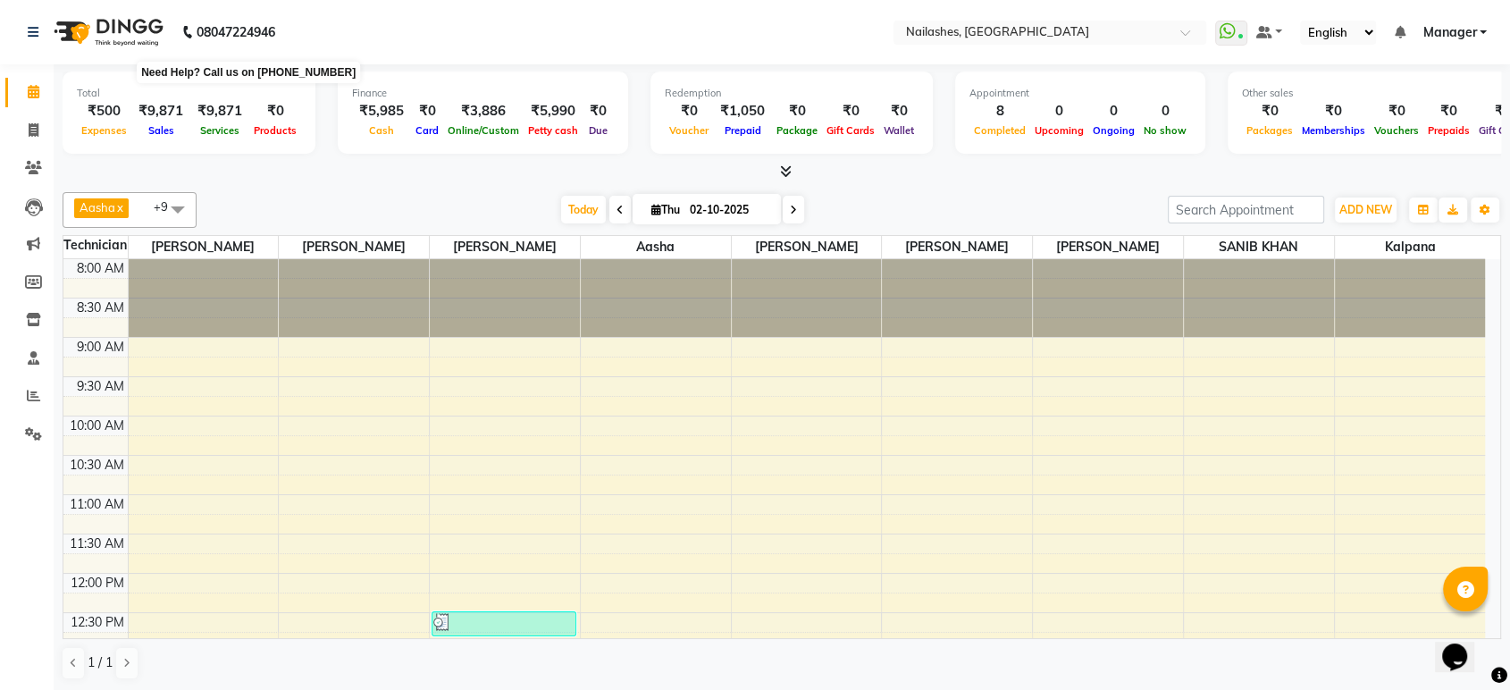
scroll to position [603, 0]
